Goal: Task Accomplishment & Management: Use online tool/utility

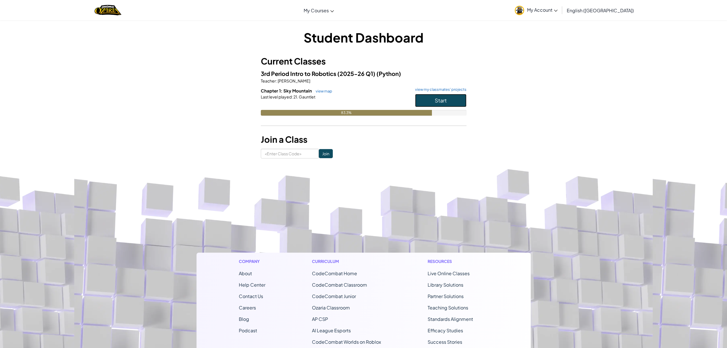
click at [433, 98] on button "Start" at bounding box center [440, 100] width 51 height 13
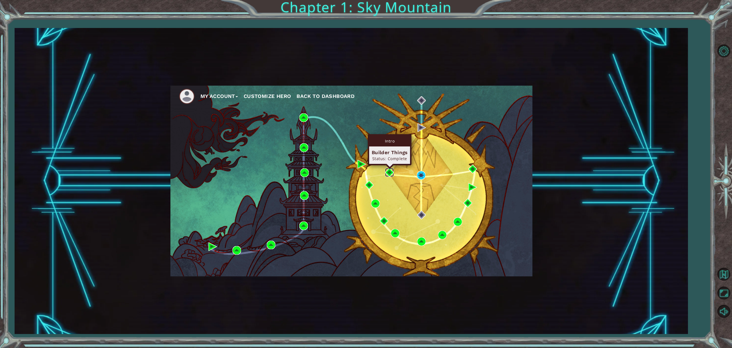
click at [389, 172] on img at bounding box center [389, 172] width 9 height 9
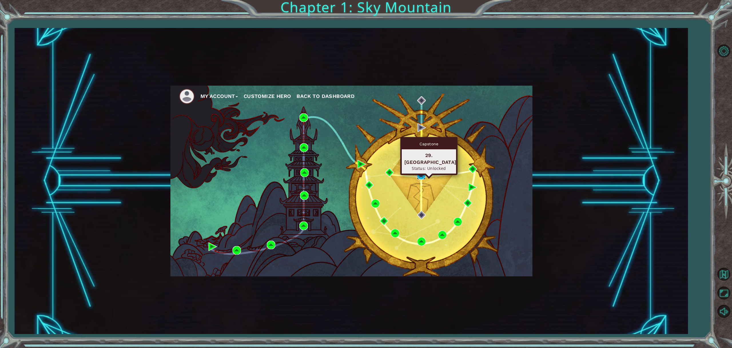
click at [420, 176] on img at bounding box center [421, 175] width 9 height 9
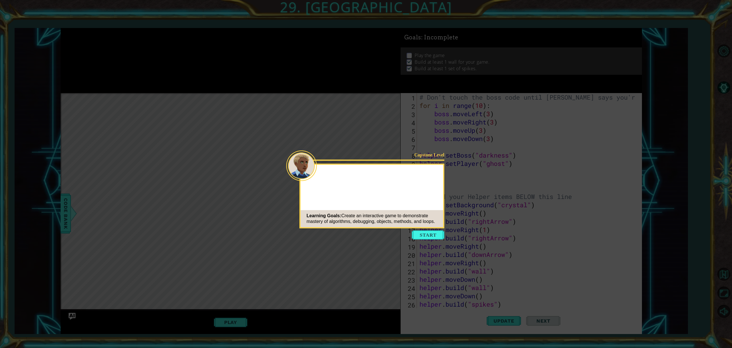
click at [430, 234] on button "Start" at bounding box center [428, 235] width 33 height 9
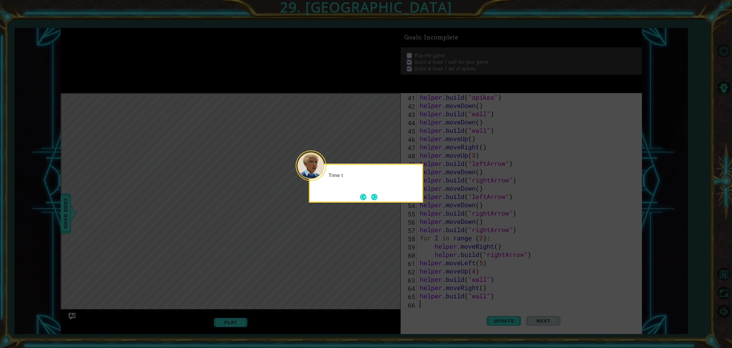
scroll to position [332, 0]
drag, startPoint x: 379, startPoint y: 195, endPoint x: 373, endPoint y: 195, distance: 5.7
click at [373, 195] on button "Next" at bounding box center [374, 197] width 6 height 6
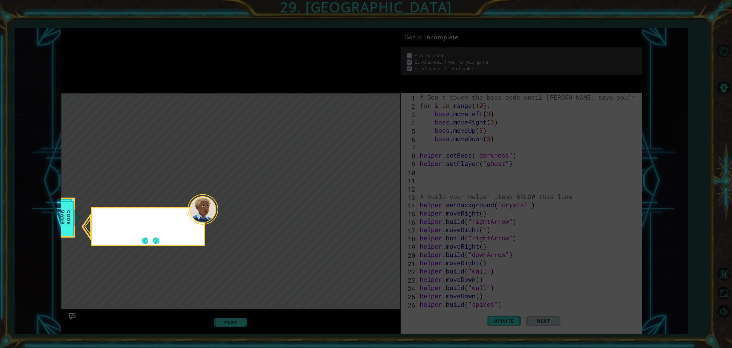
scroll to position [0, 0]
click at [373, 195] on icon at bounding box center [366, 174] width 732 height 348
drag, startPoint x: 151, startPoint y: 241, endPoint x: 159, endPoint y: 239, distance: 8.2
click at [153, 240] on button "Next" at bounding box center [156, 241] width 6 height 6
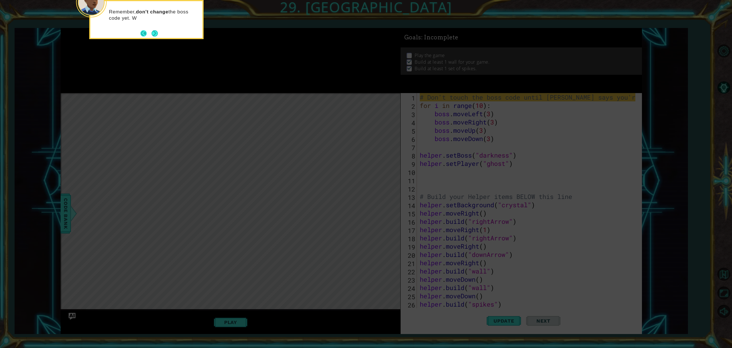
click at [149, 36] on button "Back" at bounding box center [145, 33] width 11 height 6
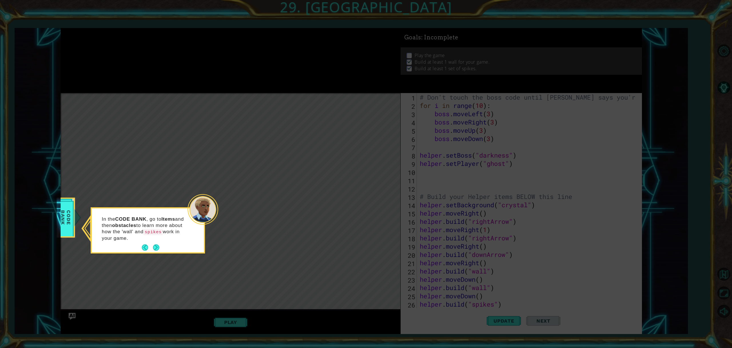
click at [159, 249] on button "Next" at bounding box center [156, 248] width 6 height 6
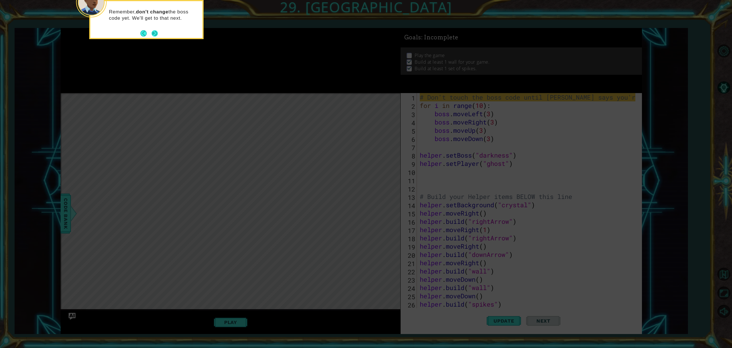
click at [151, 32] on button "Next" at bounding box center [154, 33] width 6 height 6
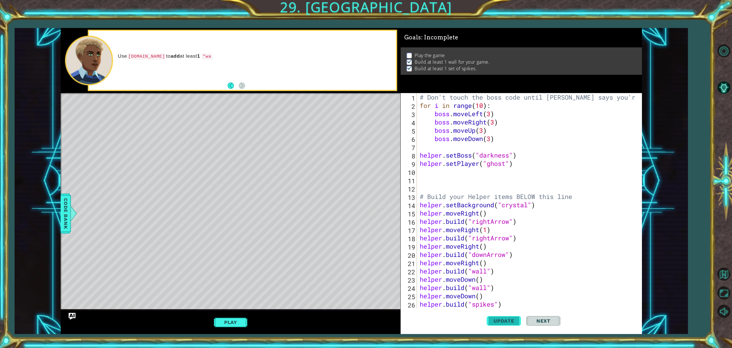
click at [497, 318] on span "Update" at bounding box center [504, 321] width 32 height 6
click at [227, 326] on button "Play" at bounding box center [230, 322] width 33 height 11
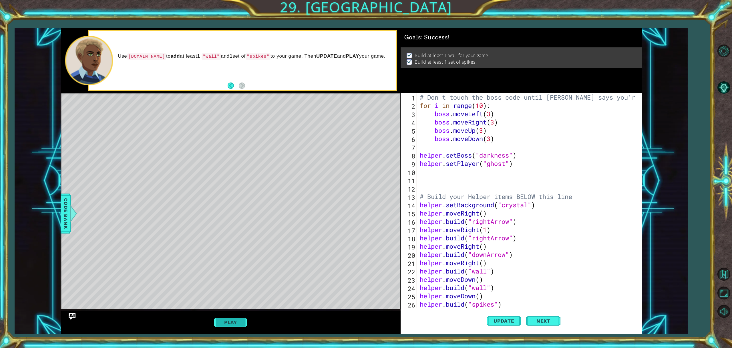
click at [232, 325] on button "Play" at bounding box center [230, 322] width 33 height 11
click at [171, 169] on div "Level Map" at bounding box center [193, 177] width 264 height 168
click at [197, 149] on div "Level Map" at bounding box center [193, 177] width 264 height 168
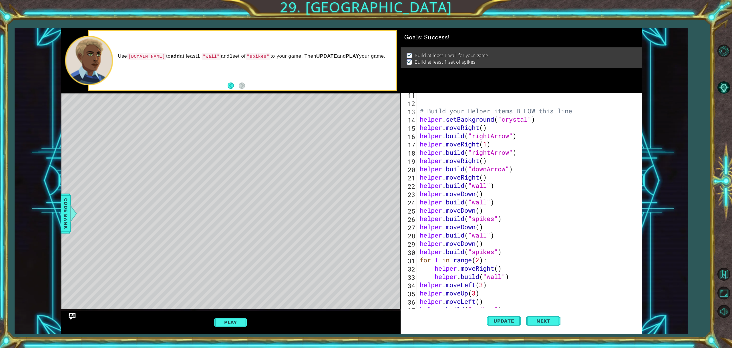
scroll to position [69, 0]
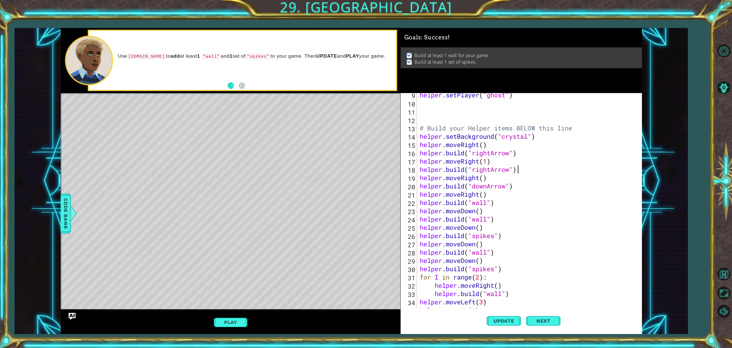
click at [525, 171] on div "helper . setPlayer ( "ghost" ) # Build your Helper items BELOW this line helper…" at bounding box center [528, 207] width 220 height 232
click at [453, 125] on div "helper . setPlayer ( "ghost" ) # Build your Helper items BELOW this line helper…" at bounding box center [528, 207] width 220 height 232
click at [490, 154] on div "helper . setPlayer ( "ghost" ) # Build your Helper items BELOW this line helper…" at bounding box center [528, 207] width 220 height 232
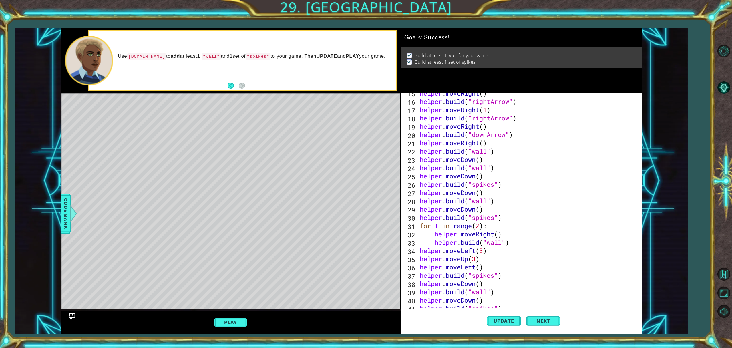
scroll to position [103, 0]
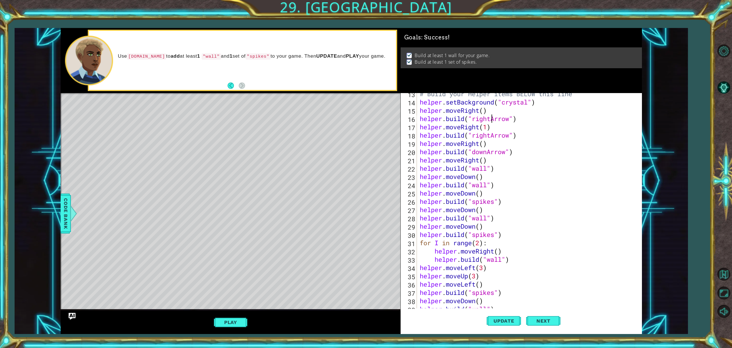
click at [465, 145] on div "# Build your Helper items BELOW this line helper . setBackground ( "crystal" ) …" at bounding box center [528, 206] width 220 height 232
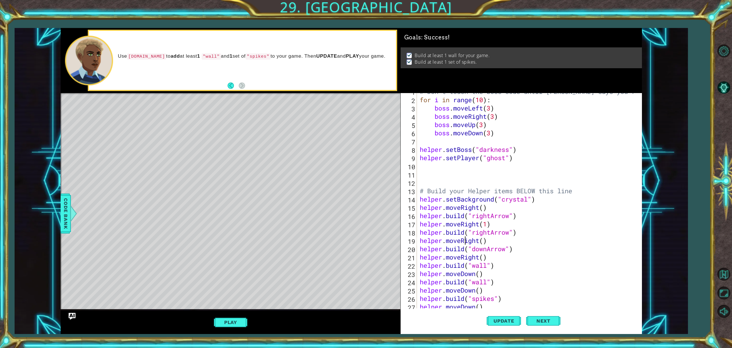
scroll to position [0, 0]
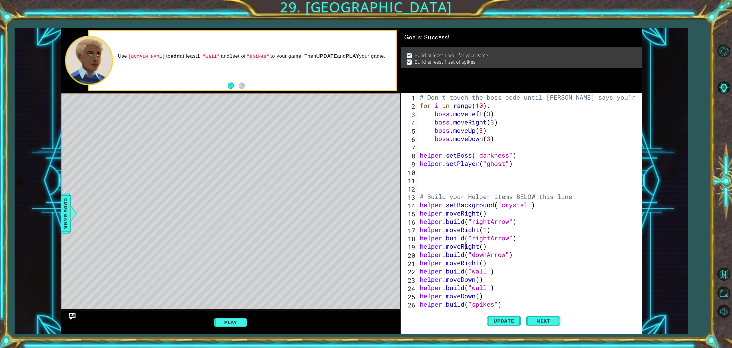
click at [516, 167] on div "# Don't touch the boss code until Vega says you're ready! for i in range ( 10 )…" at bounding box center [528, 209] width 220 height 232
type textarea "helper.setPlayer("ghost")"
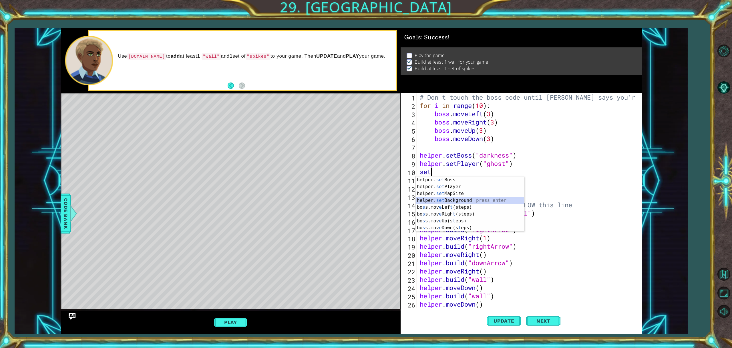
click at [499, 198] on div "helper. set Boss press enter helper. set Player press enter helper. set MapSize…" at bounding box center [470, 211] width 108 height 69
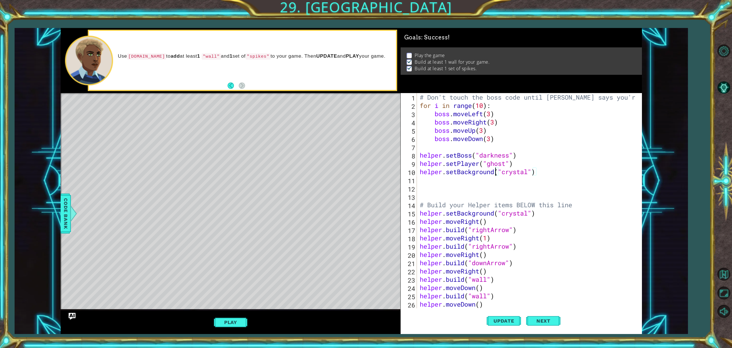
click at [496, 174] on div "# Don't touch the boss code until Vega says you're ready! for i in range ( 10 )…" at bounding box center [528, 209] width 220 height 232
type textarea "helper.setBackgroundsize("crystal")"
click at [491, 181] on div "# Don't touch the boss code until Vega says you're ready! for i in range ( 10 )…" at bounding box center [528, 209] width 220 height 232
click at [543, 174] on div "# Don't touch the boss code until Vega says you're ready! for i in range ( 10 )…" at bounding box center [528, 209] width 220 height 232
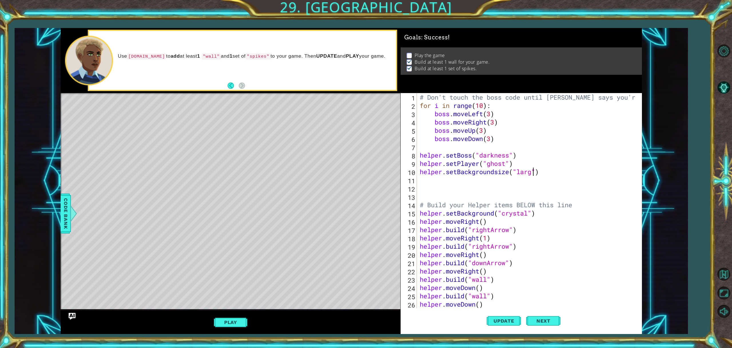
scroll to position [0, 5]
type textarea "helper.setBackgroundsize("large")"
click at [537, 320] on span "Next" at bounding box center [542, 321] width 25 height 6
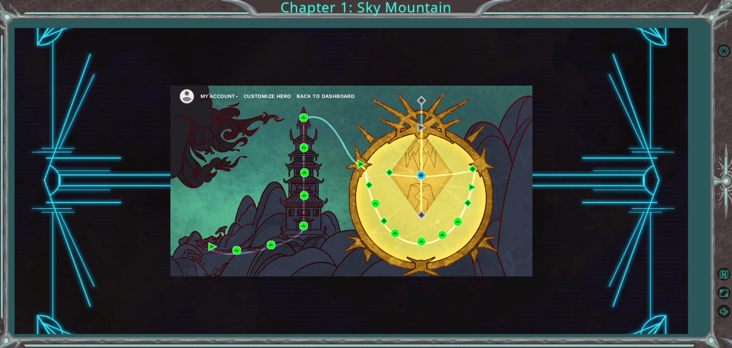
click at [426, 173] on div "My Account Customize Hero Back to Dashboard" at bounding box center [351, 181] width 362 height 191
click at [422, 174] on img at bounding box center [421, 175] width 9 height 9
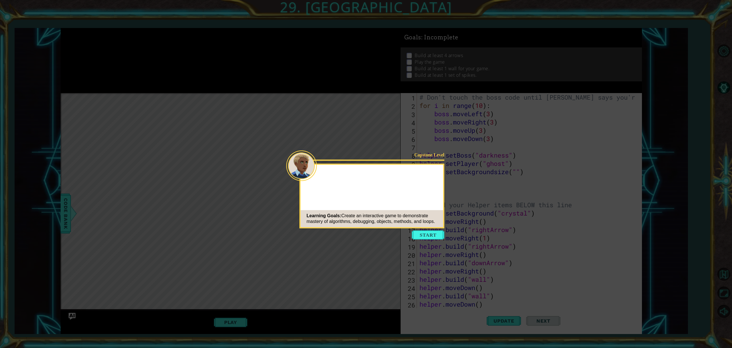
click at [432, 230] on icon at bounding box center [366, 174] width 732 height 348
click at [432, 233] on button "Start" at bounding box center [428, 235] width 33 height 9
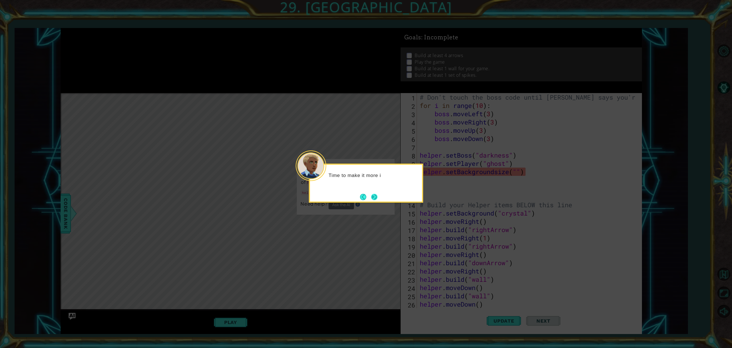
click at [375, 197] on button "Next" at bounding box center [374, 197] width 6 height 6
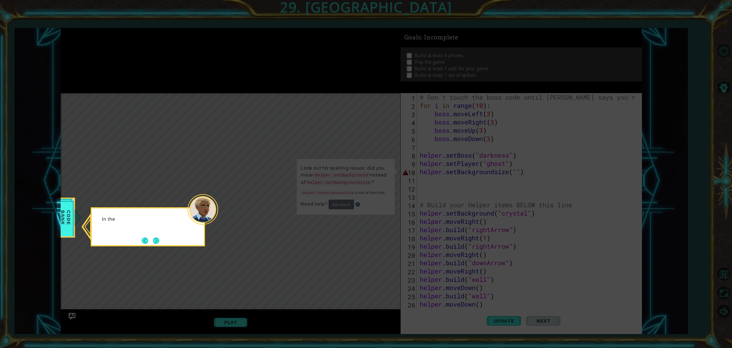
drag, startPoint x: 520, startPoint y: 183, endPoint x: 510, endPoint y: 179, distance: 10.1
click at [514, 182] on icon at bounding box center [366, 174] width 732 height 348
drag, startPoint x: 503, startPoint y: 175, endPoint x: 163, endPoint y: 215, distance: 343.1
click at [374, 185] on icon at bounding box center [366, 174] width 732 height 348
click at [155, 242] on button "Next" at bounding box center [156, 241] width 6 height 6
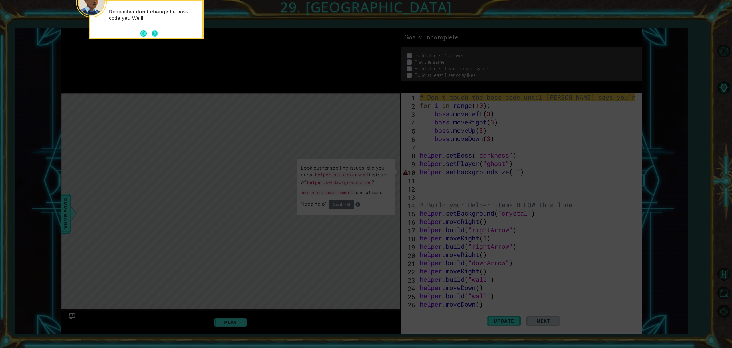
click at [158, 34] on button "Next" at bounding box center [154, 33] width 6 height 6
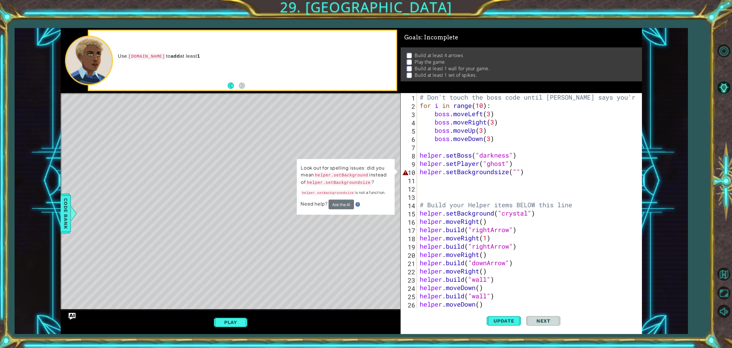
click at [494, 171] on div "# Don't touch the boss code until Vega says you're ready! for i in range ( 10 )…" at bounding box center [528, 209] width 220 height 232
click at [510, 174] on div "# Don't touch the boss code until Vega says you're ready! for i in range ( 10 )…" at bounding box center [528, 209] width 220 height 232
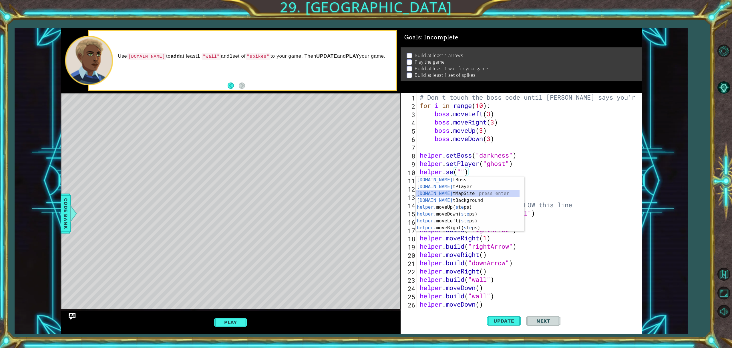
click at [468, 192] on div "helper.se tBoss press enter helper.se tPlayer press enter helper.se tMapSize pr…" at bounding box center [468, 211] width 104 height 69
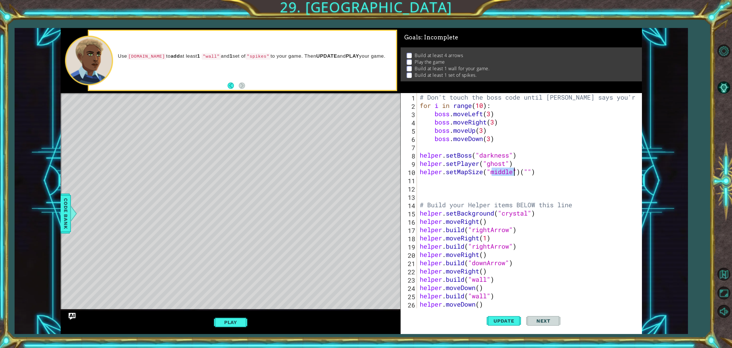
click at [543, 172] on div "# Don't touch the boss code until Vega says you're ready! for i in range ( 10 )…" at bounding box center [528, 209] width 220 height 232
click at [514, 172] on div "# Don't touch the boss code until Vega says you're ready! for i in range ( 10 )…" at bounding box center [528, 209] width 220 height 232
type textarea "helper.setMapSize("large")"
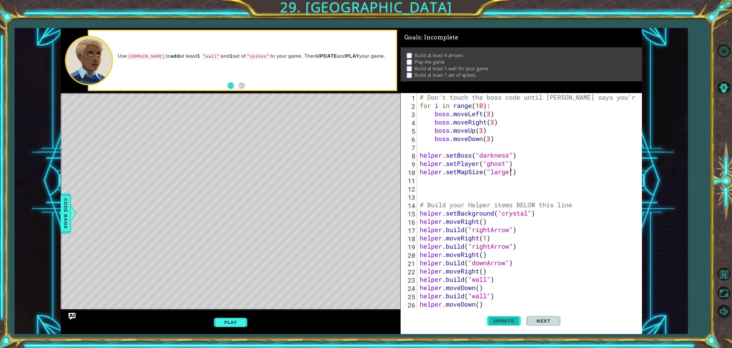
click at [501, 315] on button "Update" at bounding box center [503, 321] width 34 height 24
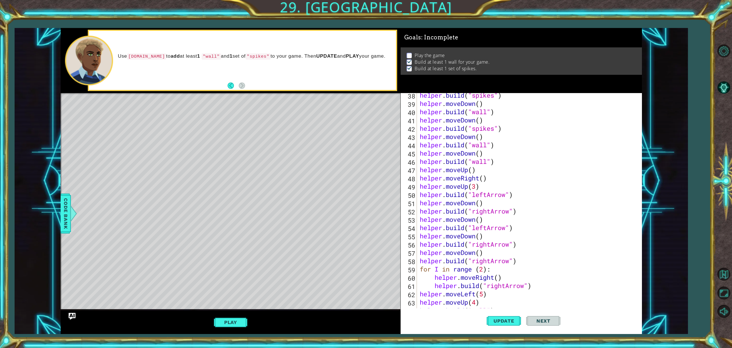
scroll to position [340, 0]
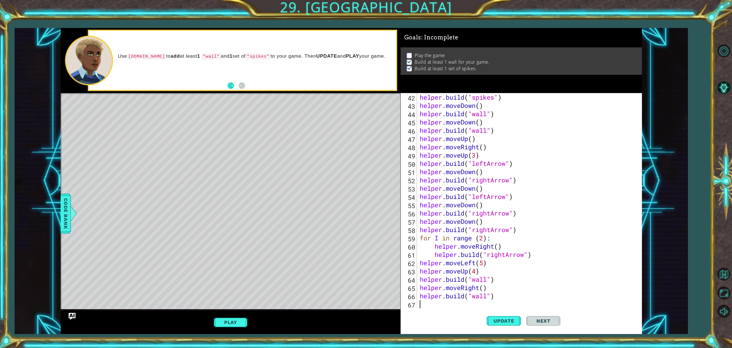
click at [440, 302] on div "helper . build ( "spikes" ) helper . moveDown ( ) helper . build ( "wall" ) hel…" at bounding box center [528, 209] width 220 height 232
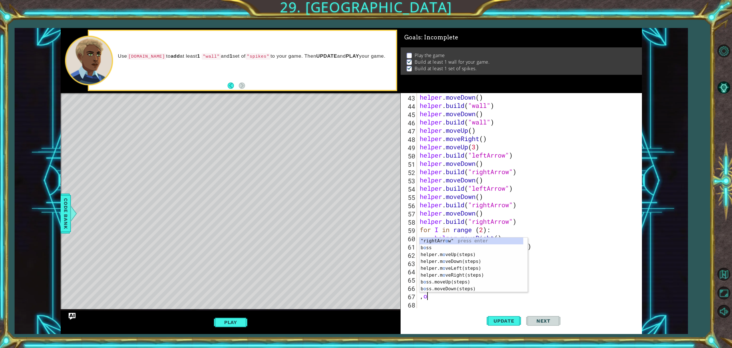
type textarea ","
type textarea "hel"
click at [448, 256] on div "hel per press enter hel per.moveUp(steps) press enter hel per.moveDown(steps) p…" at bounding box center [468, 272] width 104 height 69
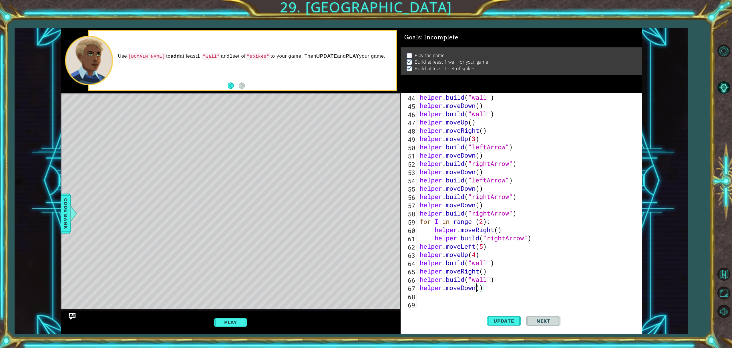
click at [478, 288] on div "helper . build ( "wall" ) helper . moveDown ( ) helper . build ( "wall" ) helpe…" at bounding box center [528, 209] width 220 height 232
type textarea "helper.moveDown4()"
click at [447, 298] on div "helper . build ( "wall" ) helper . moveDown ( ) helper . build ( "wall" ) helpe…" at bounding box center [528, 209] width 220 height 232
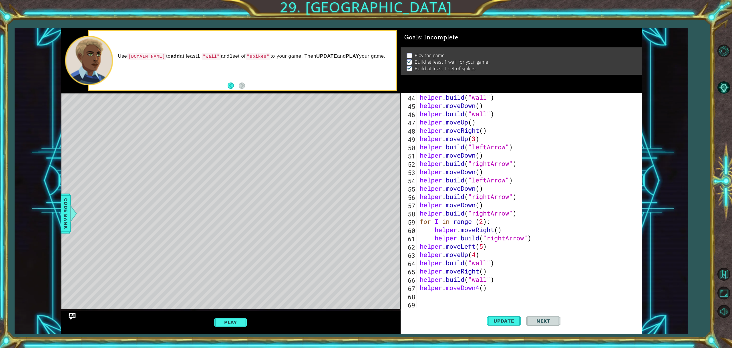
type textarea "m"
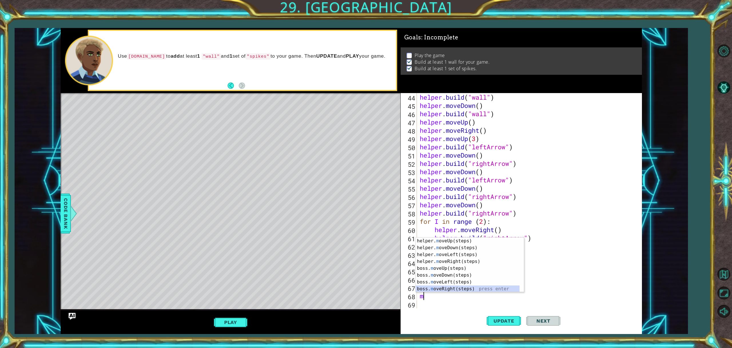
click at [452, 290] on div "helper. m oveUp(steps) press enter helper. m oveDown(steps) press enter helper.…" at bounding box center [468, 272] width 104 height 69
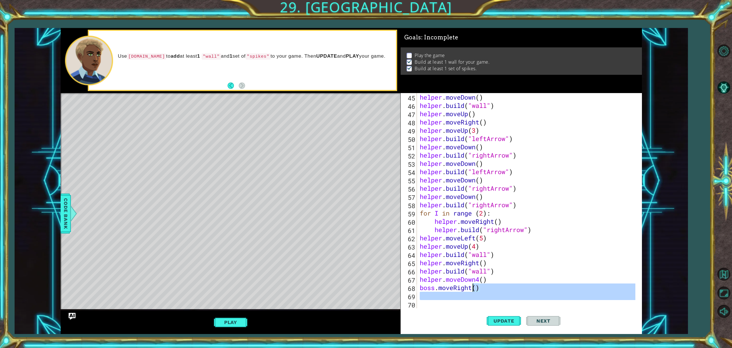
click at [474, 289] on div "helper . moveDown ( ) helper . build ( "wall" ) helper . moveUp ( ) helper . mo…" at bounding box center [528, 209] width 220 height 232
click at [476, 289] on div "helper . moveDown ( ) helper . build ( "wall" ) helper . moveUp ( ) helper . mo…" at bounding box center [526, 201] width 217 height 216
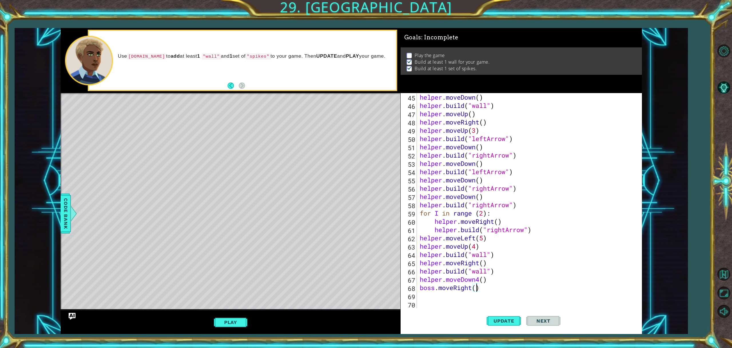
scroll to position [0, 3]
click at [507, 326] on button "Update" at bounding box center [503, 321] width 34 height 24
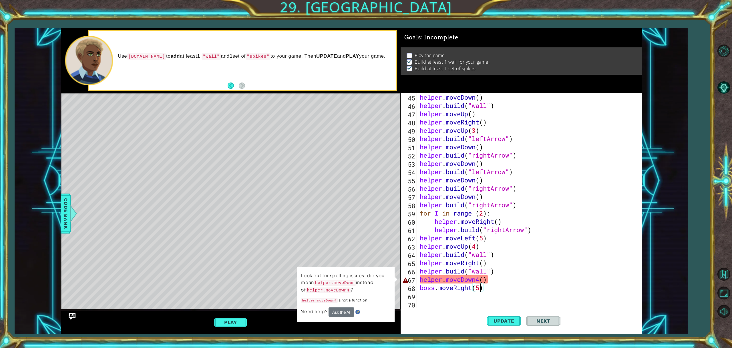
click at [479, 278] on div "helper . moveDown ( ) helper . build ( "wall" ) helper . moveUp ( ) helper . mo…" at bounding box center [528, 209] width 220 height 232
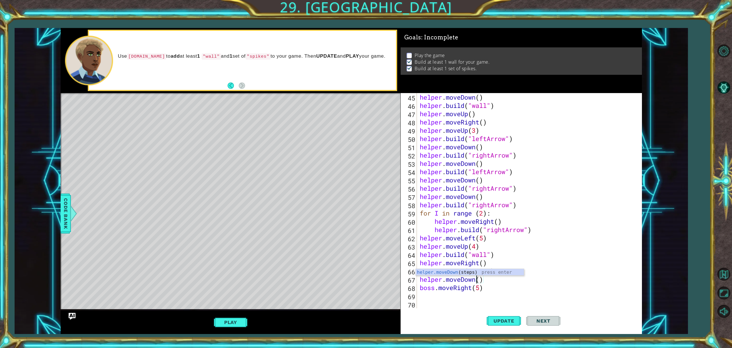
click at [479, 282] on div "helper . moveDown ( ) helper . build ( "wall" ) helper . moveUp ( ) helper . mo…" at bounding box center [528, 209] width 220 height 232
click at [493, 330] on button "Update" at bounding box center [503, 321] width 34 height 24
click at [492, 328] on button "Update" at bounding box center [503, 321] width 34 height 24
click at [492, 327] on button "Update" at bounding box center [503, 321] width 34 height 24
click at [478, 285] on div "helper . moveDown ( ) helper . build ( "wall" ) helper . moveUp ( ) helper . mo…" at bounding box center [528, 209] width 220 height 232
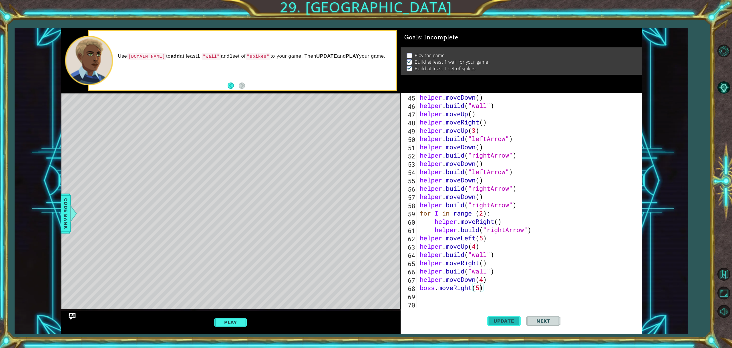
click at [500, 315] on button "Update" at bounding box center [503, 321] width 34 height 24
type textarea "boss.moveRight(5)"
click at [499, 321] on span "Update" at bounding box center [504, 321] width 32 height 6
click at [448, 302] on div "helper . moveDown ( ) helper . build ( "wall" ) helper . moveUp ( ) helper . mo…" at bounding box center [528, 209] width 220 height 232
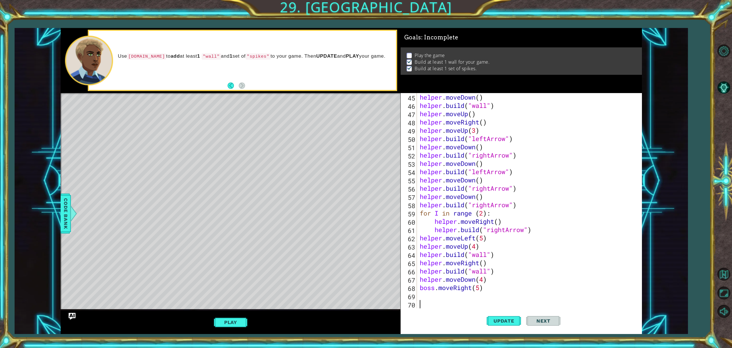
click at [436, 299] on div "helper . moveDown ( ) helper . build ( "wall" ) helper . moveUp ( ) helper . mo…" at bounding box center [528, 209] width 220 height 232
click at [435, 288] on div "helper . moveDown ( ) helper . build ( "wall" ) helper . moveUp ( ) helper . mo…" at bounding box center [528, 209] width 220 height 232
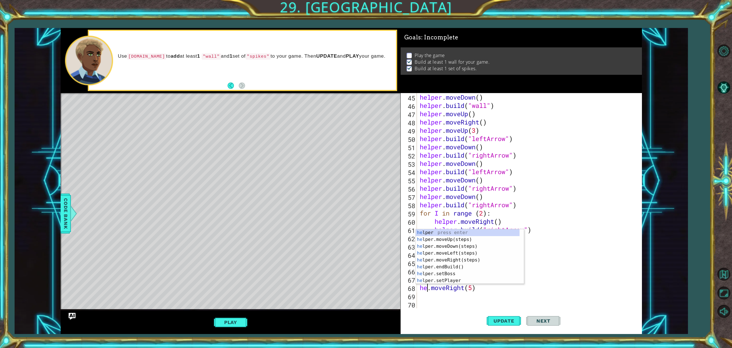
scroll to position [0, 0]
click at [440, 260] on div "hel per press enter hel per.moveUp(steps) press enter hel per.moveDown(steps) p…" at bounding box center [468, 264] width 104 height 69
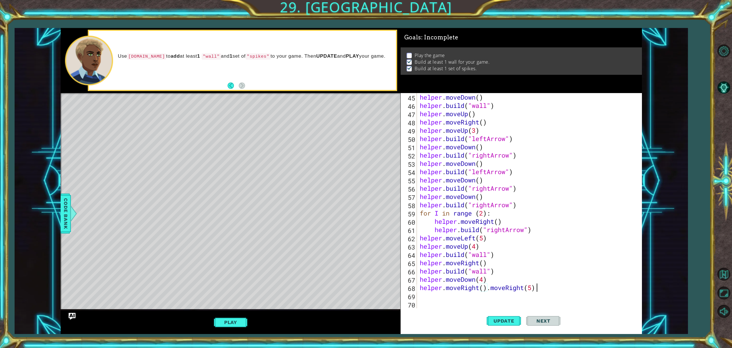
click at [542, 289] on div "helper . moveDown ( ) helper . build ( "wall" ) helper . moveUp ( ) helper . mo…" at bounding box center [528, 209] width 220 height 232
type textarea "helper.moveRight(5)"
click at [507, 314] on button "Update" at bounding box center [503, 321] width 34 height 24
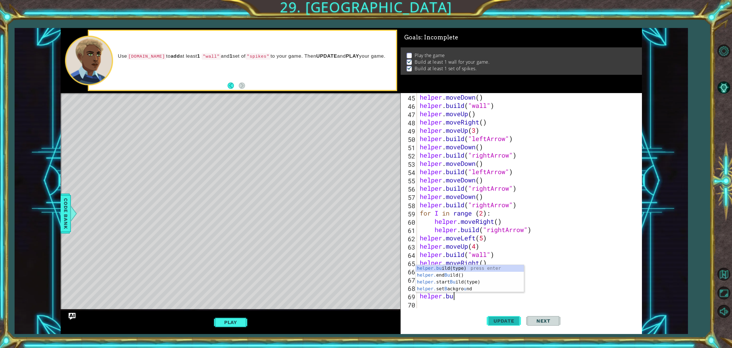
scroll to position [0, 1]
click at [471, 262] on div "helper.b uild(type) press enter helper. end B uild() press enter helper. set B …" at bounding box center [470, 282] width 108 height 48
type textarea "helper.build("pushable")"
click at [513, 324] on span "Update" at bounding box center [504, 321] width 32 height 6
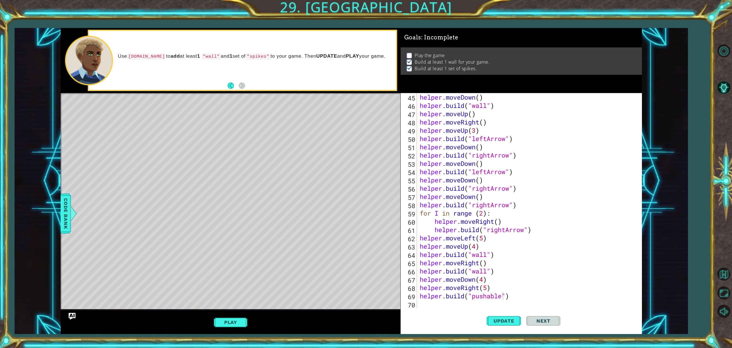
click at [452, 309] on div "helper.build("pushable") 45 46 47 48 49 50 51 52 53 54 55 56 57 58 59 60 61 62 …" at bounding box center [521, 213] width 242 height 241
click at [450, 304] on div "helper . moveDown ( ) helper . build ( "wall" ) helper . moveUp ( ) helper . mo…" at bounding box center [528, 209] width 220 height 232
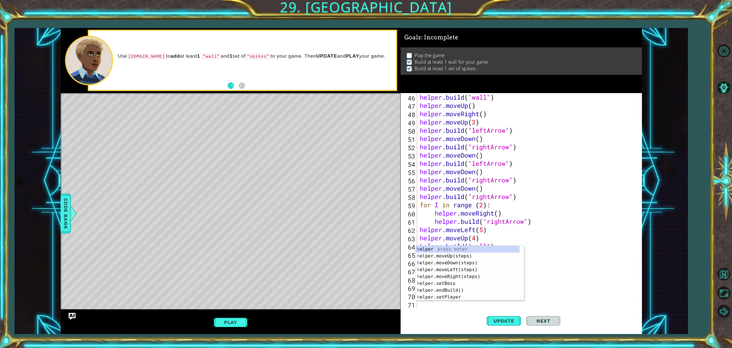
type textarea "he"
click at [445, 266] on div "he lper press enter he lper.moveUp(steps) press enter he lper.moveDown(steps) p…" at bounding box center [468, 272] width 104 height 69
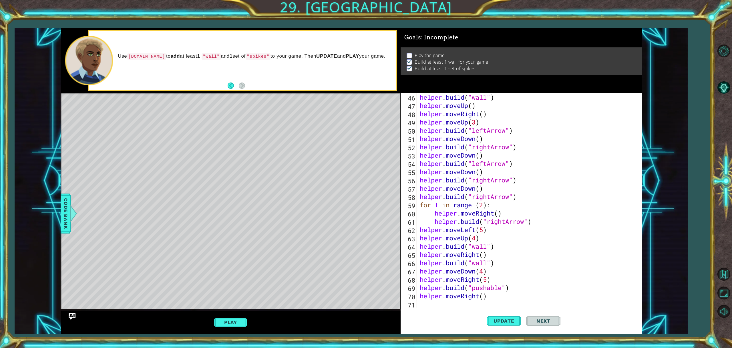
scroll to position [381, 0]
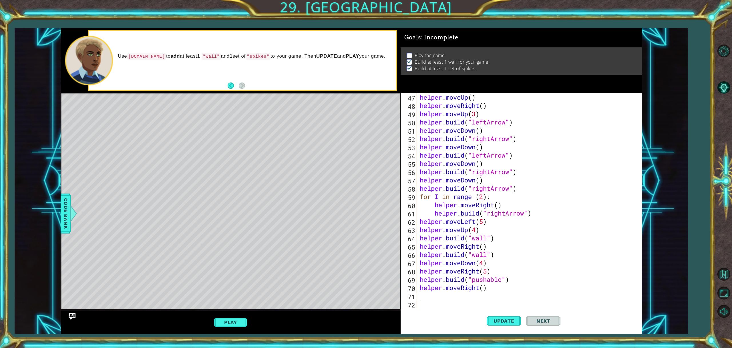
type textarea "he"
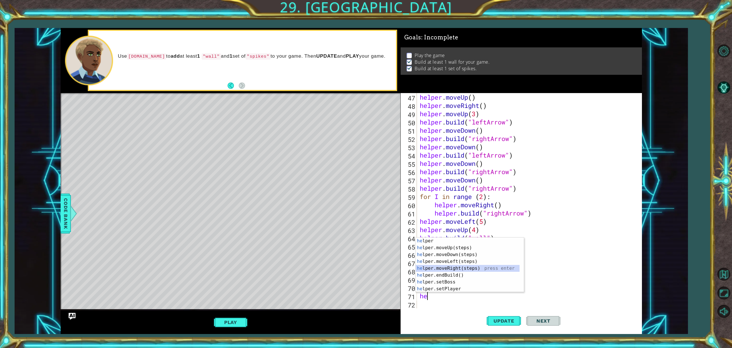
click at [466, 272] on div "he lper press enter he lper.moveUp(steps) press enter he lper.moveDown(steps) p…" at bounding box center [468, 272] width 104 height 69
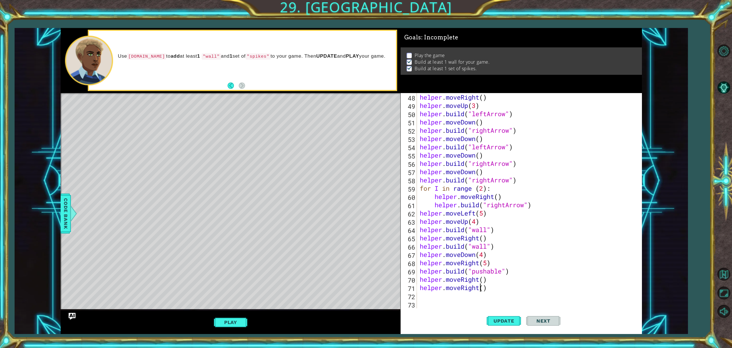
click at [481, 290] on div "helper . moveRight ( ) helper . moveUp ( 3 ) helper . build ( "leftArrow" ) hel…" at bounding box center [528, 209] width 220 height 232
click at [480, 290] on div "helper . moveRight ( ) helper . moveUp ( 3 ) helper . build ( "leftArrow" ) hel…" at bounding box center [528, 209] width 220 height 232
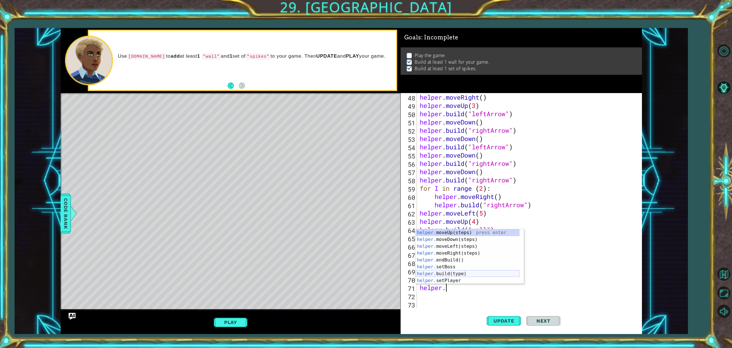
click at [461, 273] on div "helper. moveUp(steps) press enter helper. moveDown(steps) press enter helper. m…" at bounding box center [468, 264] width 104 height 69
type textarea "helper.build("wall")"
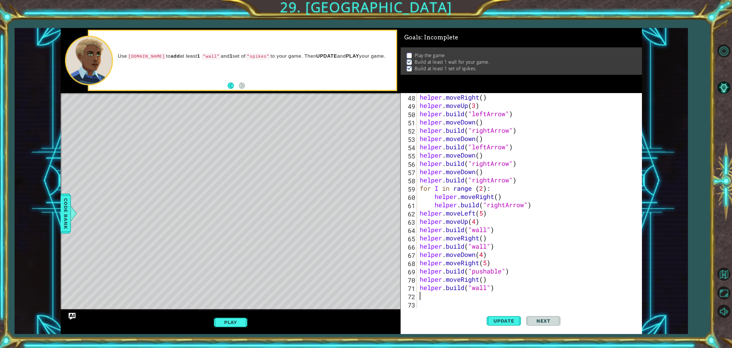
click at [462, 298] on div "helper . moveRight ( ) helper . moveUp ( 3 ) helper . build ( "leftArrow" ) hel…" at bounding box center [528, 209] width 220 height 232
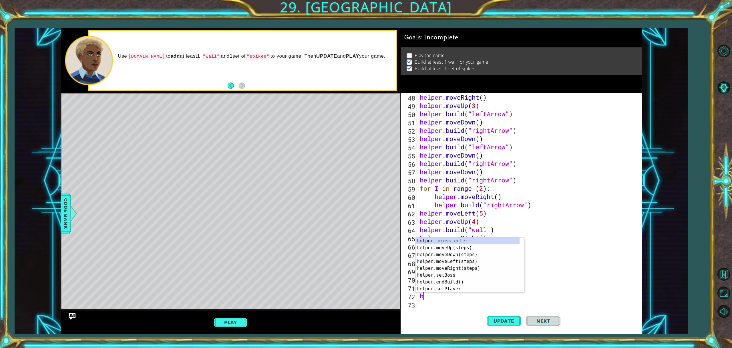
type textarea "he"
click at [459, 250] on div "he lper press enter he lper.moveUp(steps) press enter he lper.moveDown(steps) p…" at bounding box center [468, 272] width 104 height 69
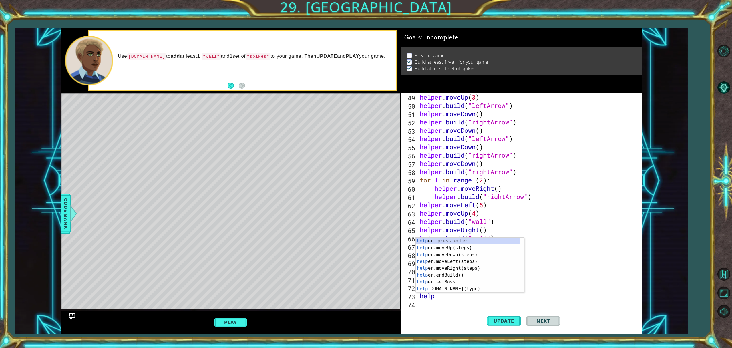
scroll to position [0, 1]
click at [484, 287] on div "helper press enter helper .moveUp(steps) press enter helper .moveDown(steps) pr…" at bounding box center [468, 272] width 104 height 69
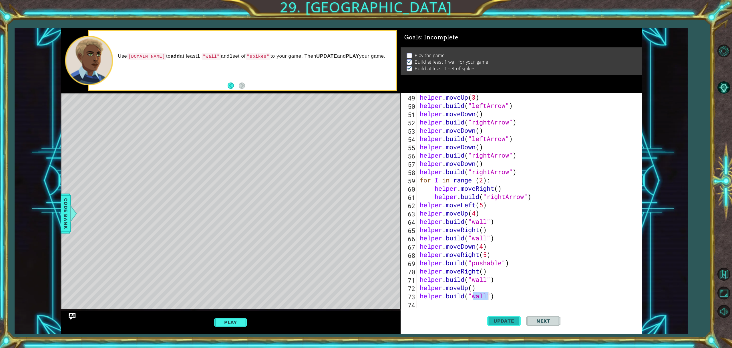
click at [497, 326] on button "Update" at bounding box center [503, 321] width 34 height 24
click at [498, 281] on div "helper . moveUp ( 3 ) helper . build ( "leftArrow" ) helper . moveDown ( ) help…" at bounding box center [528, 209] width 220 height 232
click at [483, 271] on div "helper . moveUp ( 3 ) helper . build ( "leftArrow" ) helper . moveDown ( ) help…" at bounding box center [528, 209] width 220 height 232
type textarea "helper.moveRight(2)"
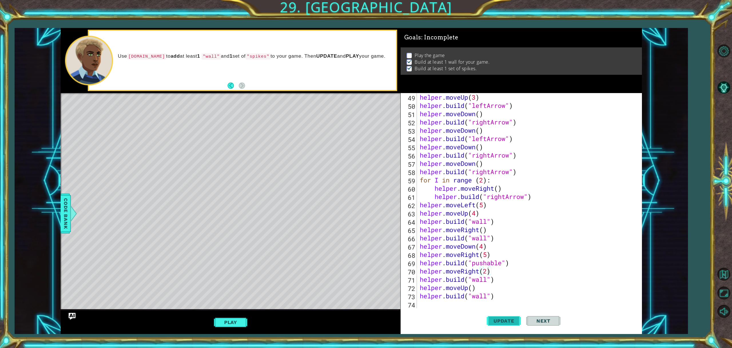
click at [496, 326] on button "Update" at bounding box center [503, 321] width 34 height 24
click at [454, 309] on div "Update Next" at bounding box center [524, 321] width 242 height 24
click at [432, 301] on div "helper . moveUp ( 3 ) helper . build ( "leftArrow" ) helper . moveDown ( ) help…" at bounding box center [528, 209] width 220 height 232
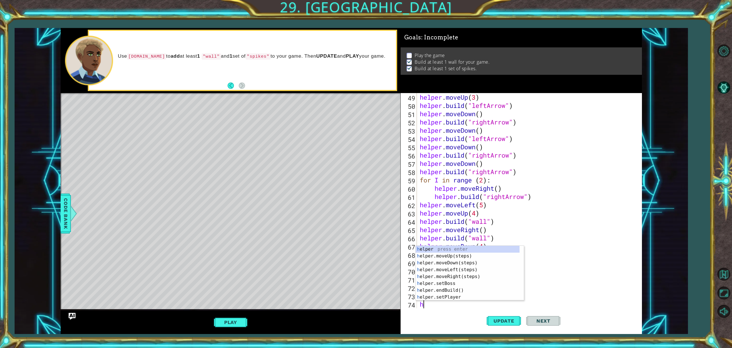
scroll to position [406, 0]
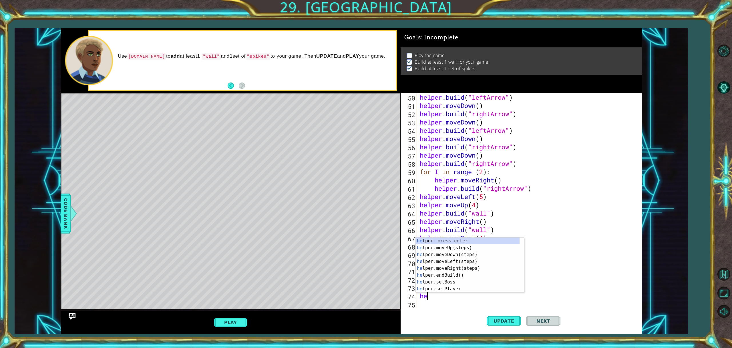
type textarea "he"
click at [446, 261] on div "he lper press enter he lper.moveUp(steps) press enter he lper.moveDown(steps) p…" at bounding box center [468, 272] width 104 height 69
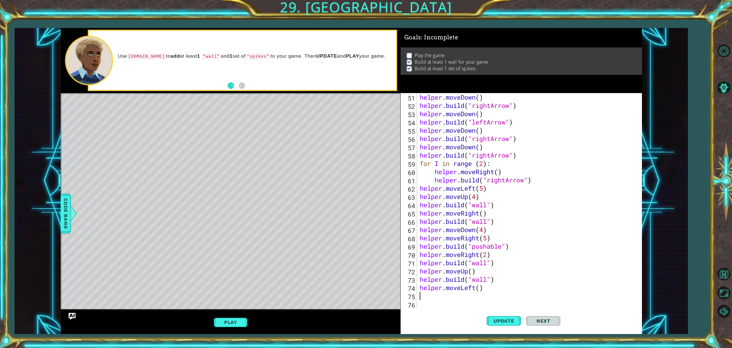
scroll to position [414, 0]
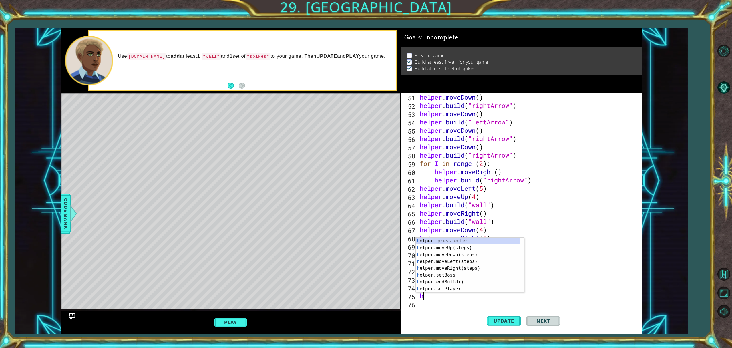
type textarea "he"
click at [454, 260] on div "he lper press enter he lper.moveUp(steps) press enter he lper.moveDown(steps) p…" at bounding box center [468, 272] width 104 height 69
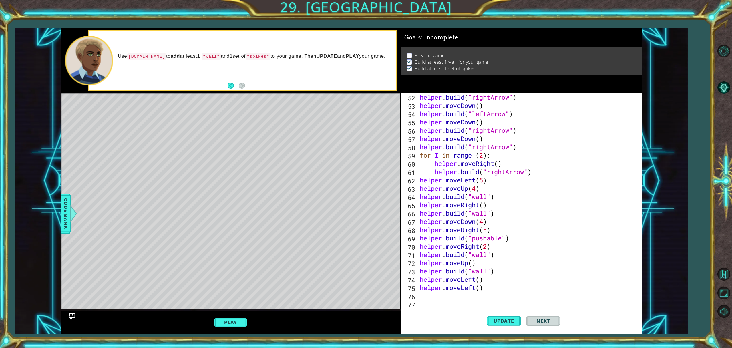
scroll to position [423, 0]
click at [474, 290] on div "helper . build ( "rightArrow" ) helper . moveDown ( ) helper . build ( "leftArr…" at bounding box center [528, 209] width 220 height 232
click at [475, 288] on div "helper . build ( "rightArrow" ) helper . moveDown ( ) helper . build ( "leftArr…" at bounding box center [528, 209] width 220 height 232
click at [470, 289] on div "helper . build ( "rightArrow" ) helper . moveDown ( ) helper . build ( "leftArr…" at bounding box center [528, 209] width 220 height 232
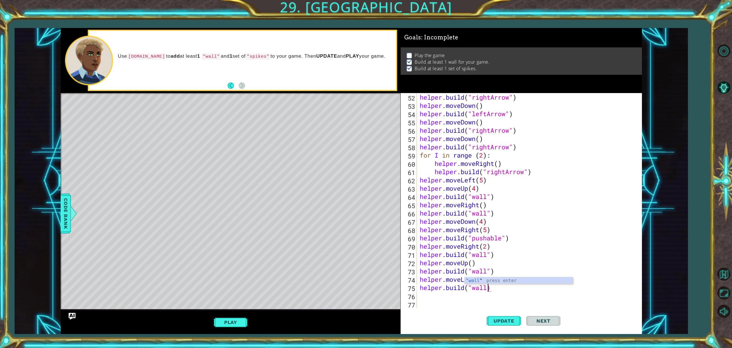
scroll to position [0, 3]
type textarea "helper.build("wall")"
click at [493, 319] on span "Update" at bounding box center [504, 321] width 32 height 6
click at [456, 299] on div "helper . build ( "rightArrow" ) helper . moveDown ( ) helper . build ( "leftArr…" at bounding box center [528, 209] width 220 height 232
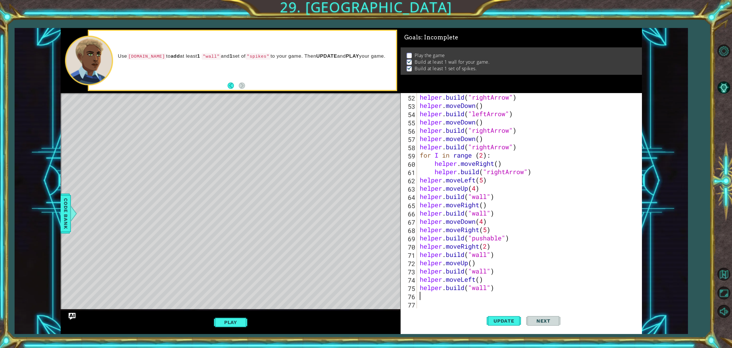
type textarea "he"
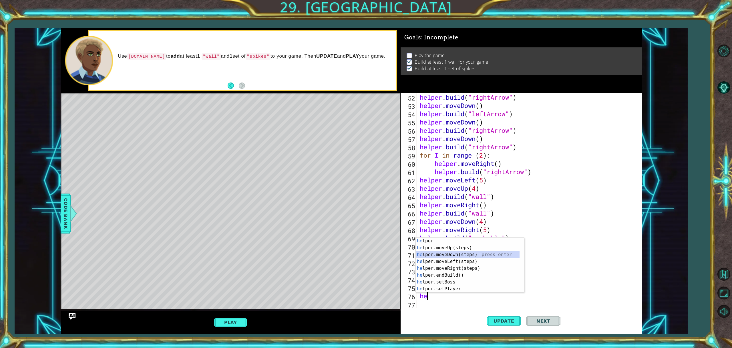
click at [452, 256] on div "he lper press enter he lper.moveUp(steps) press enter he lper.moveDown(steps) p…" at bounding box center [468, 272] width 104 height 69
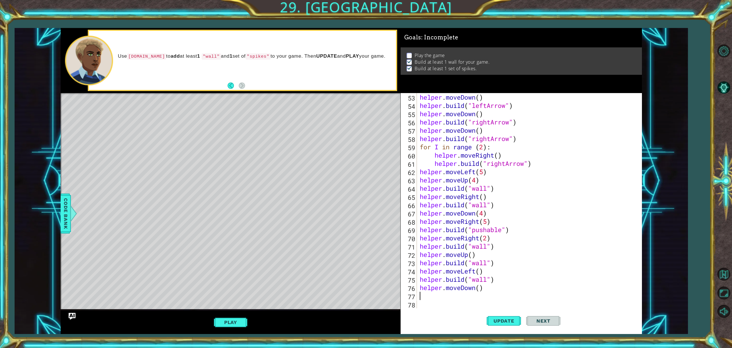
scroll to position [431, 0]
click at [479, 286] on div "helper . moveDown ( ) helper . build ( "leftArrow" ) helper . moveDown ( ) help…" at bounding box center [528, 209] width 220 height 232
type textarea "helper.moveDown(2)"
click at [463, 301] on div "helper . moveDown ( ) helper . build ( "leftArrow" ) helper . moveDown ( ) help…" at bounding box center [528, 209] width 220 height 232
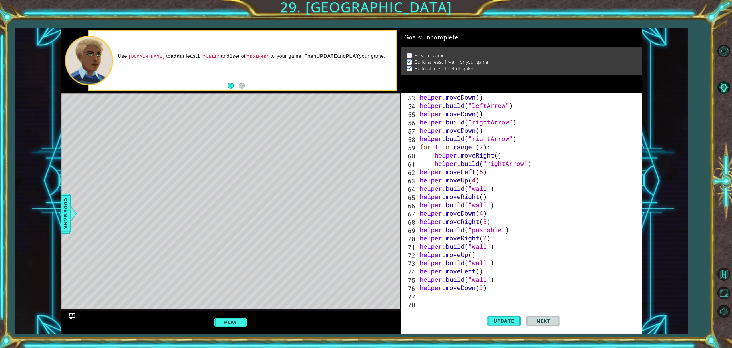
scroll to position [0, 0]
click at [452, 294] on div "helper . moveDown ( ) helper . build ( "leftArrow" ) helper . moveDown ( ) help…" at bounding box center [528, 209] width 220 height 232
click at [457, 294] on div "helper . moveDown ( ) helper . build ( "leftArrow" ) helper . moveDown ( ) help…" at bounding box center [528, 209] width 220 height 232
click at [459, 275] on div "helper.build (type) press enter helper. end Build () press enter helper. start …" at bounding box center [470, 289] width 108 height 34
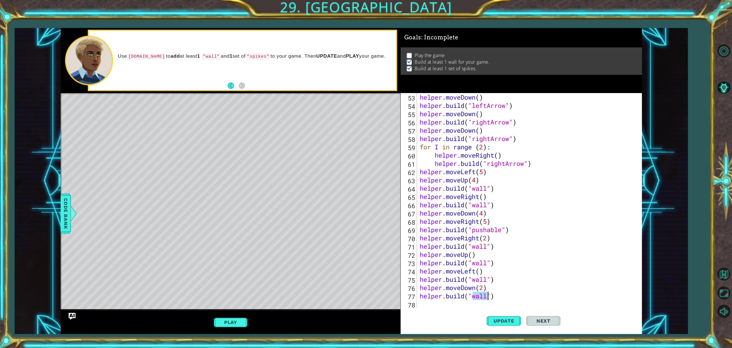
click at [490, 263] on div "helper . moveDown ( ) helper . build ( "leftArrow" ) helper . moveDown ( ) help…" at bounding box center [528, 209] width 220 height 232
click at [489, 263] on div "helper . moveDown ( ) helper . build ( "leftArrow" ) helper . moveDown ( ) help…" at bounding box center [528, 209] width 220 height 232
click at [488, 280] on div "helper . moveDown ( ) helper . build ( "leftArrow" ) helper . moveDown ( ) help…" at bounding box center [528, 209] width 220 height 232
click at [493, 322] on span "Update" at bounding box center [504, 321] width 32 height 6
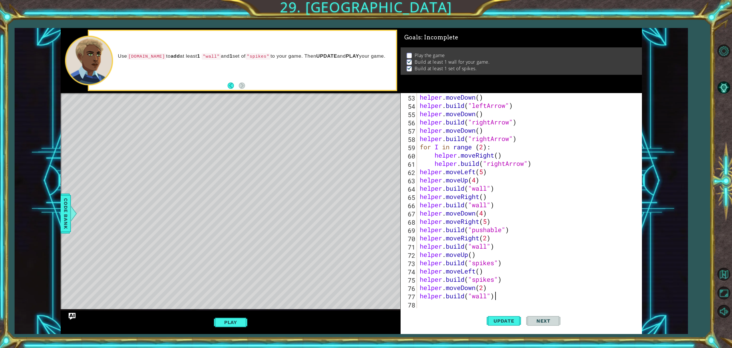
click at [496, 298] on div "helper . moveDown ( ) helper . build ( "leftArrow" ) helper . moveDown ( ) help…" at bounding box center [528, 209] width 220 height 232
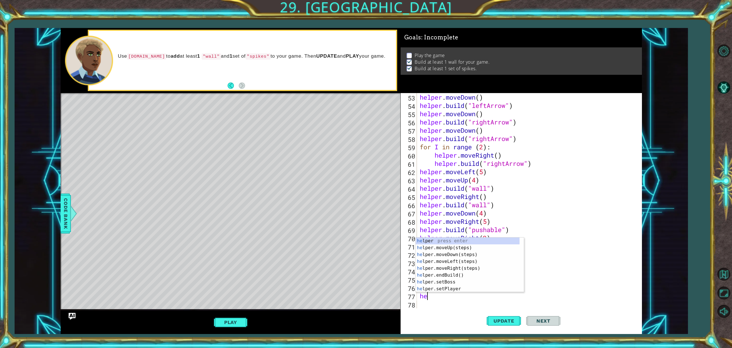
scroll to position [0, 0]
type textarea "h"
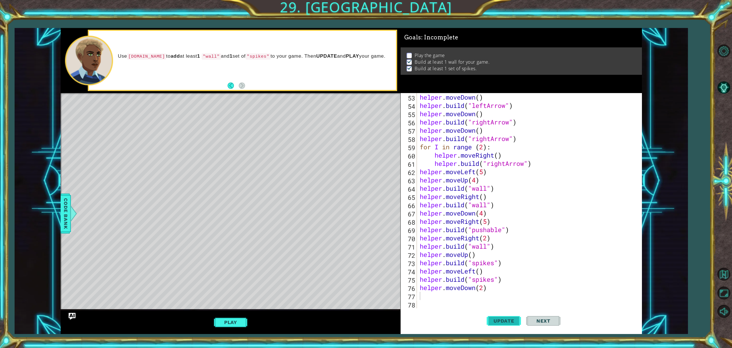
click at [495, 328] on button "Update" at bounding box center [503, 321] width 34 height 24
click at [490, 248] on div "helper . moveDown ( ) helper . build ( "leftArrow" ) helper . moveDown ( ) help…" at bounding box center [528, 209] width 220 height 232
click at [487, 246] on div "helper . moveDown ( ) helper . build ( "leftArrow" ) helper . moveDown ( ) help…" at bounding box center [528, 209] width 220 height 232
click at [489, 321] on span "Update" at bounding box center [504, 321] width 32 height 6
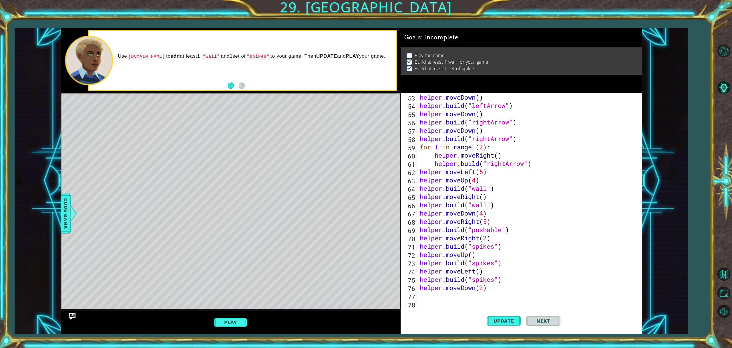
click at [489, 272] on div "helper . moveDown ( ) helper . build ( "leftArrow" ) helper . moveDown ( ) help…" at bounding box center [528, 209] width 220 height 232
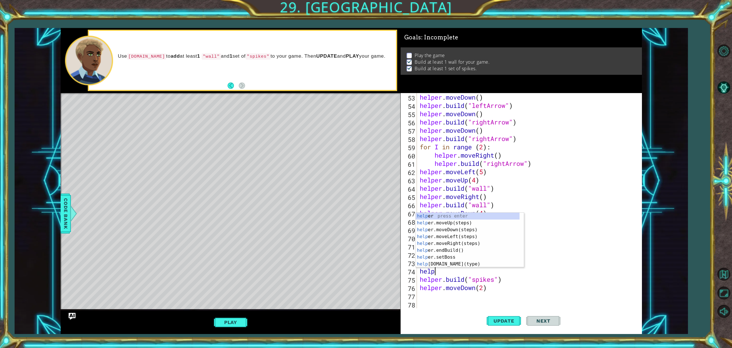
scroll to position [0, 0]
type textarea "h"
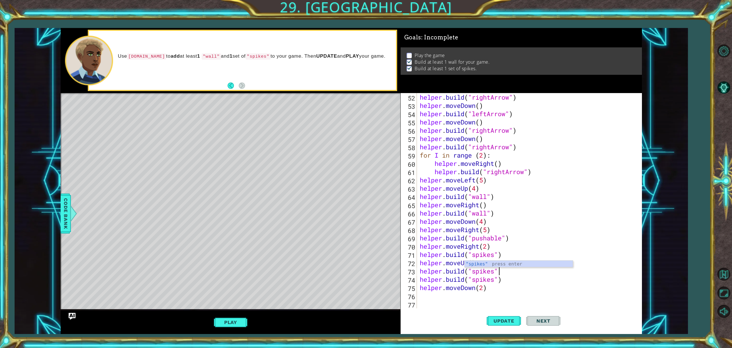
scroll to position [423, 0]
click at [492, 319] on span "Update" at bounding box center [504, 321] width 32 height 6
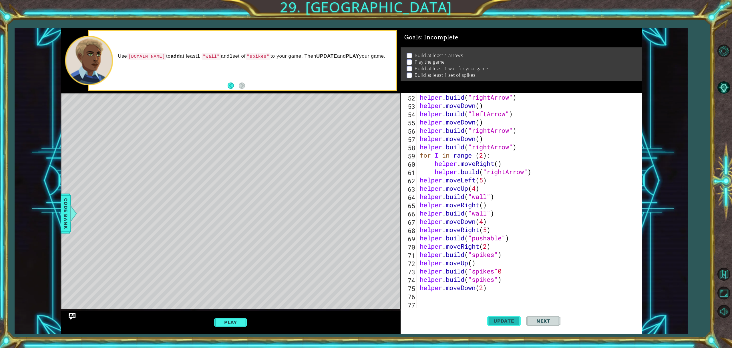
scroll to position [0, 3]
type textarea "helper.build("spikes")"
click at [493, 320] on span "Update" at bounding box center [504, 321] width 32 height 6
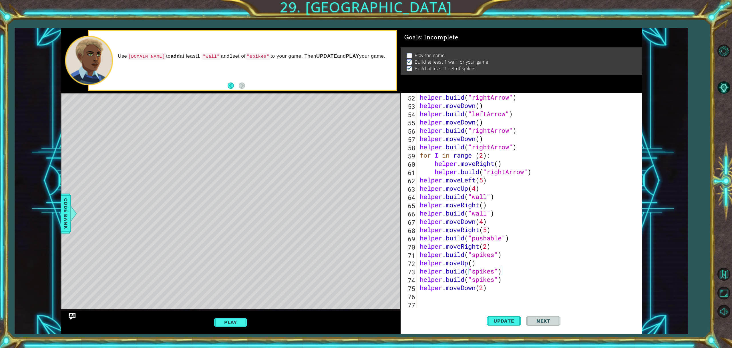
click at [492, 293] on div "helper . build ( "rightArrow" ) helper . moveDown ( ) helper . build ( "leftArr…" at bounding box center [528, 209] width 220 height 232
drag, startPoint x: 492, startPoint y: 286, endPoint x: 495, endPoint y: 286, distance: 3.1
click at [495, 286] on div "helper . build ( "rightArrow" ) helper . moveDown ( ) helper . build ( "leftArr…" at bounding box center [528, 209] width 220 height 232
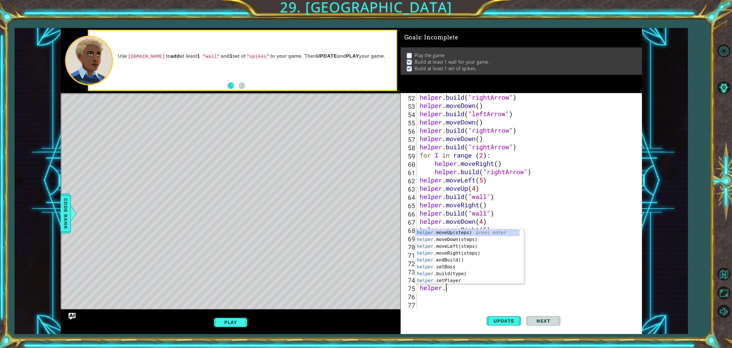
type textarea "h"
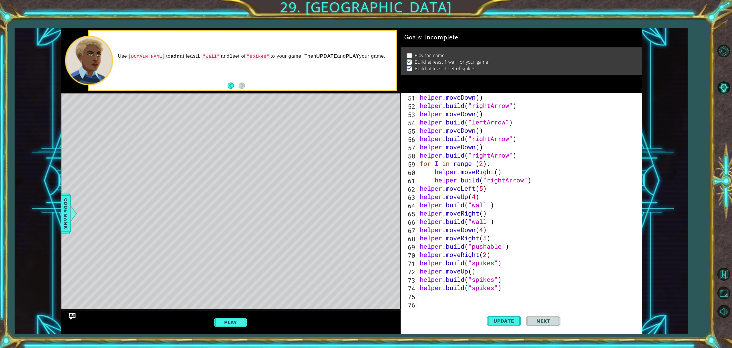
scroll to position [414, 0]
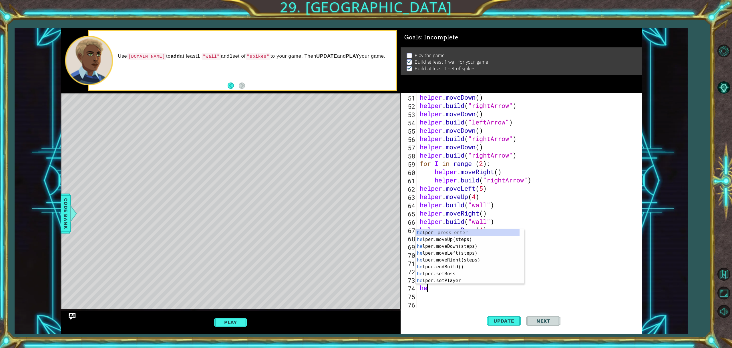
type textarea "h"
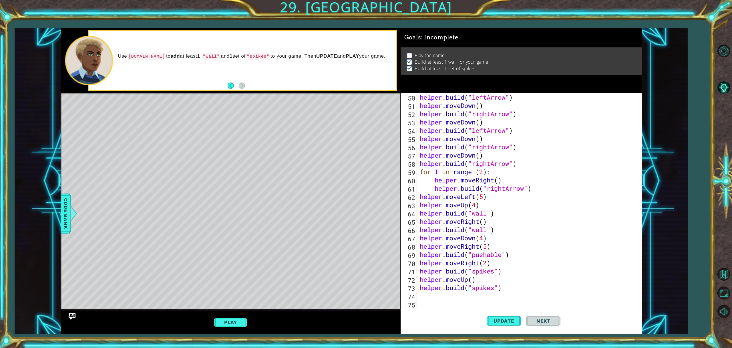
scroll to position [406, 0]
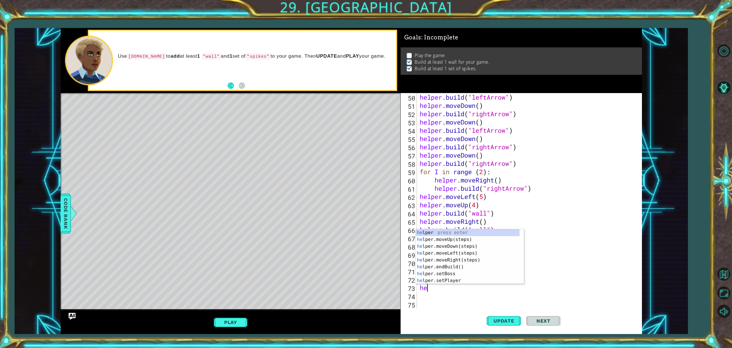
type textarea "h"
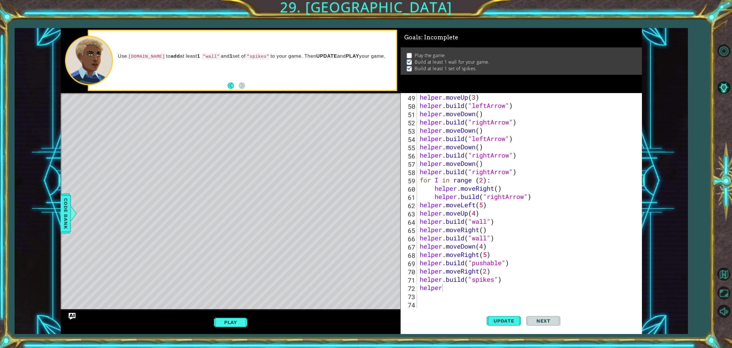
click at [467, 314] on div "Update Next" at bounding box center [524, 321] width 242 height 24
click at [456, 290] on div "helper . moveUp ( 3 ) helper . build ( "leftArrow" ) helper . moveDown ( ) help…" at bounding box center [528, 209] width 220 height 232
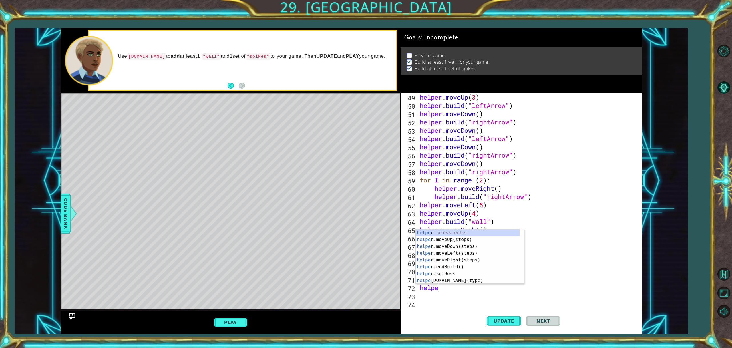
type textarea "h"
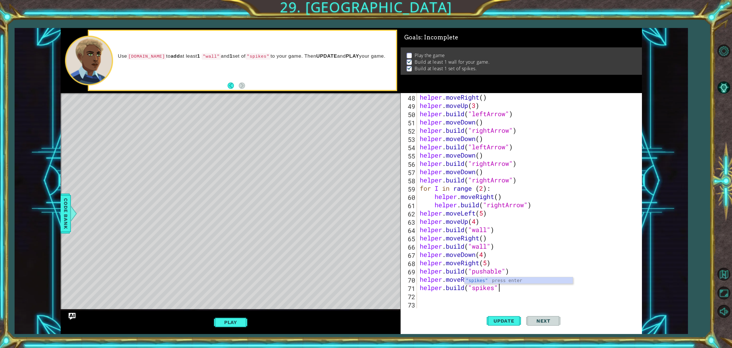
scroll to position [390, 0]
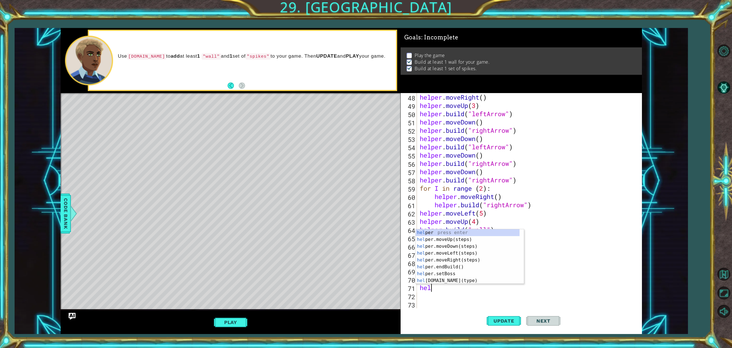
type textarea "h"
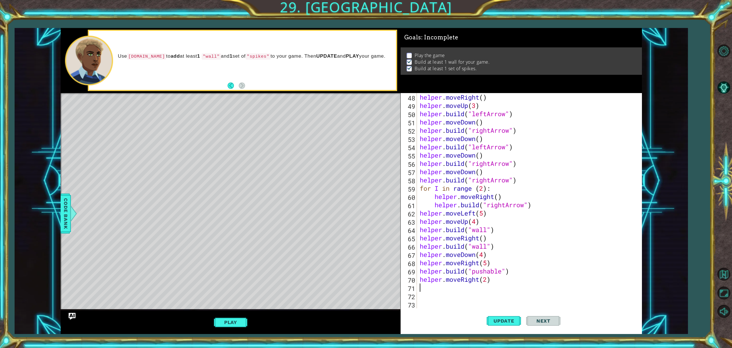
scroll to position [381, 0]
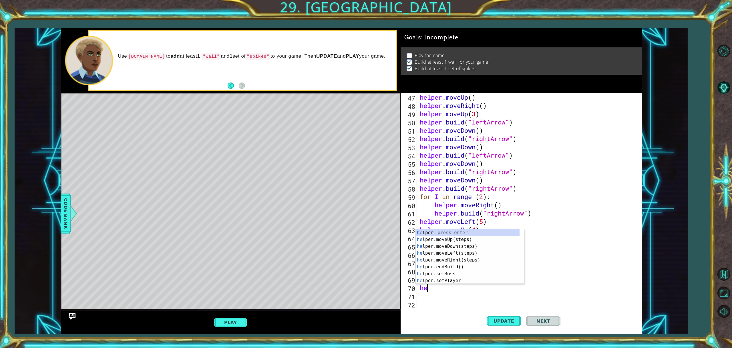
type textarea "h"
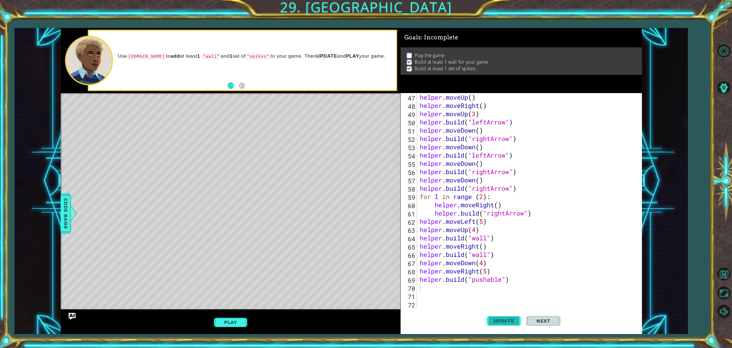
click at [506, 327] on button "Update" at bounding box center [503, 321] width 34 height 24
type textarea "m"
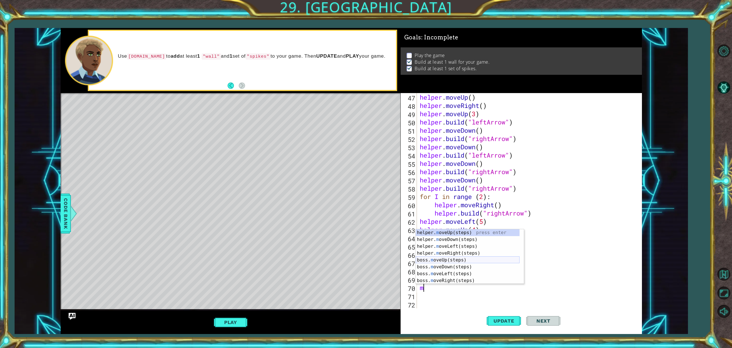
click at [450, 258] on div "helper. m oveUp(steps) press enter helper. m oveDown(steps) press enter helper.…" at bounding box center [468, 264] width 104 height 69
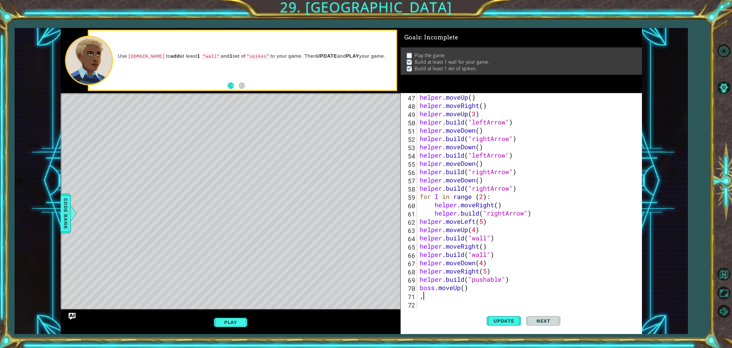
type textarea ",o"
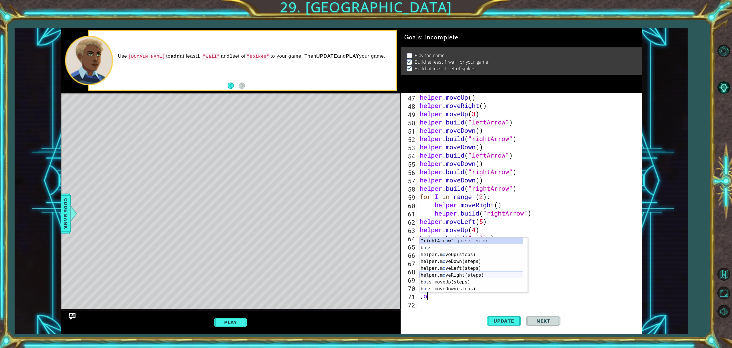
click at [458, 272] on div ""rightArr o w" press enter b o ss press enter helper.m o veUp(steps) press ente…" at bounding box center [471, 272] width 104 height 69
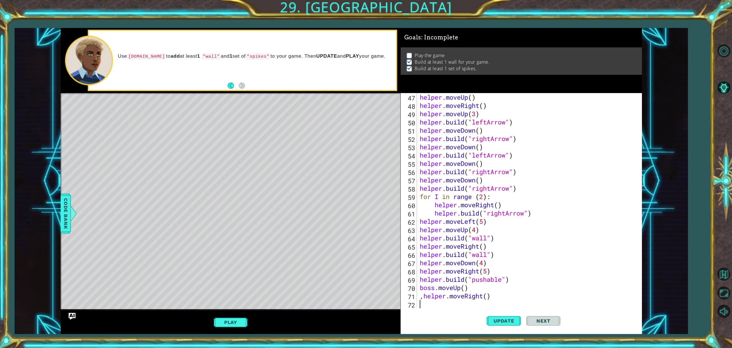
click at [422, 294] on div "helper . moveUp ( ) helper . moveRight ( ) helper . moveUp ( 3 ) helper . build…" at bounding box center [528, 209] width 220 height 232
click at [449, 310] on div "Update Next" at bounding box center [524, 321] width 242 height 24
click at [490, 304] on div "helper . moveUp ( ) helper . moveRight ( ) helper . moveUp ( 3 ) helper . build…" at bounding box center [528, 209] width 220 height 232
click at [474, 296] on div "helper . moveUp ( ) helper . moveRight ( ) helper . moveUp ( 3 ) helper . build…" at bounding box center [528, 209] width 220 height 232
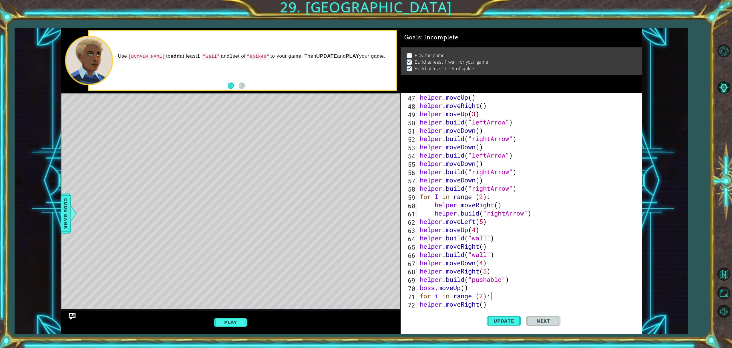
scroll to position [0, 3]
click at [494, 305] on div "helper . moveUp ( ) helper . moveRight ( ) helper . moveUp ( 3 ) helper . build…" at bounding box center [528, 209] width 220 height 232
type textarea "helper.moveRight()"
click at [488, 306] on div "helper . moveUp ( ) helper . moveRight ( ) helper . moveUp ( 3 ) helper . build…" at bounding box center [528, 209] width 220 height 232
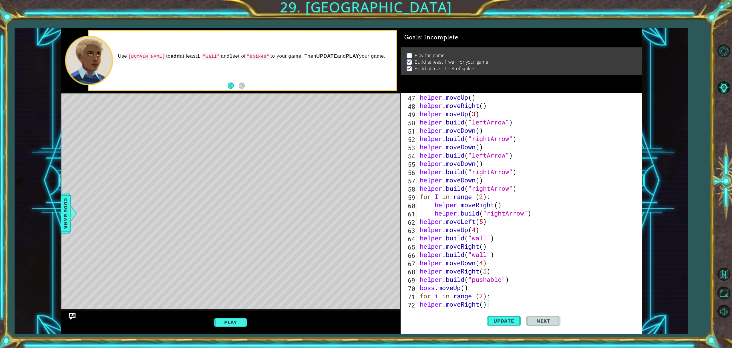
type textarea "helper.moveRight()"
click at [418, 303] on div "helper . moveUp ( ) helper . moveRight ( ) helper . moveUp ( 3 ) helper . build…" at bounding box center [526, 201] width 217 height 216
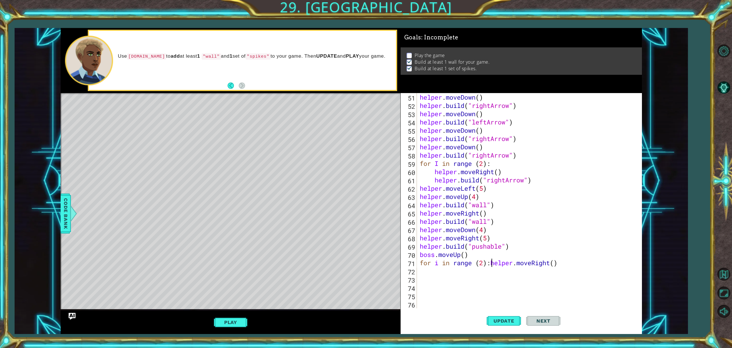
scroll to position [414, 0]
click at [514, 265] on div "helper . moveDown ( ) helper . build ( "rightArrow" ) helper . moveDown ( ) hel…" at bounding box center [528, 209] width 220 height 232
click at [507, 271] on div "helper . moveDown ( ) helper . build ( "rightArrow" ) helper . moveDown ( ) hel…" at bounding box center [528, 209] width 220 height 232
type textarea "helper.moveRight()"
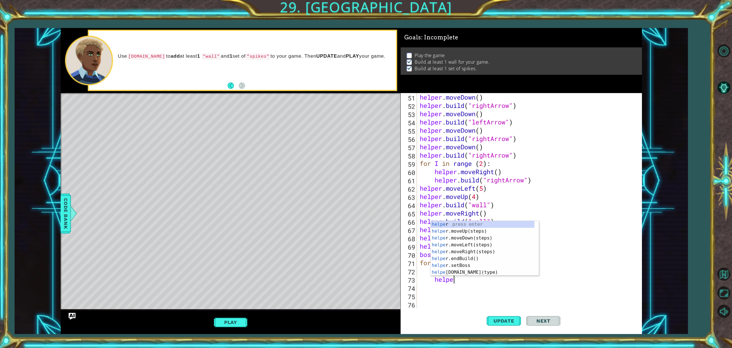
scroll to position [0, 1]
type textarea "helper."
click at [476, 249] on div "helper. moveUp(steps) press enter helper. moveDown(steps) press enter helper. m…" at bounding box center [482, 255] width 104 height 69
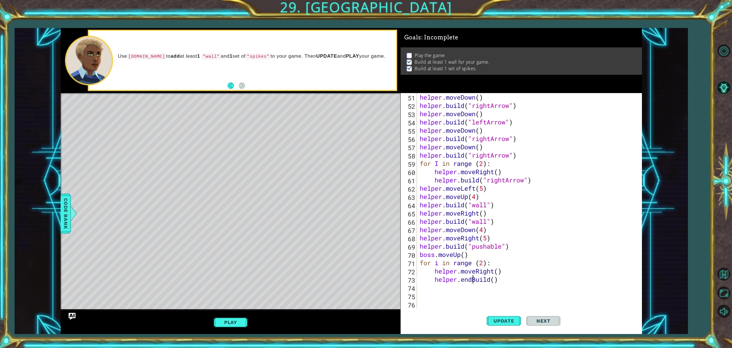
click at [473, 282] on div "helper . moveDown ( ) helper . build ( "rightArrow" ) helper . moveDown ( ) hel…" at bounding box center [528, 209] width 220 height 232
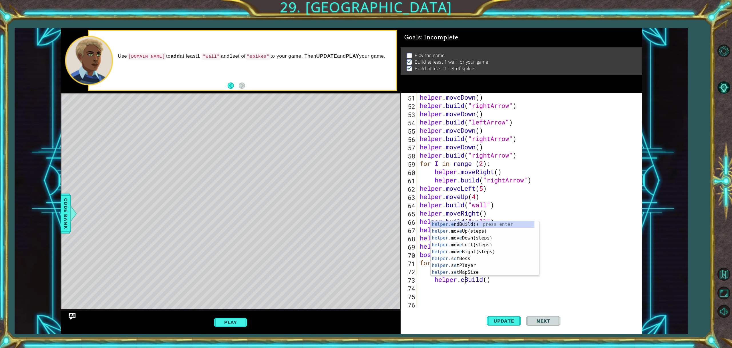
type textarea "helper.Build()"
click at [442, 297] on div "helper . moveDown ( ) helper . build ( "rightArrow" ) helper . moveDown ( ) hel…" at bounding box center [528, 209] width 220 height 232
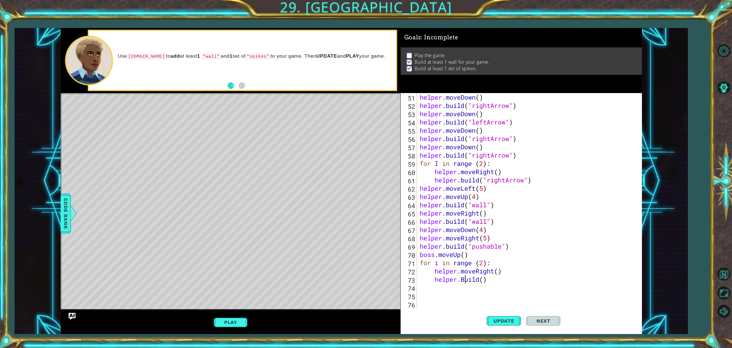
click at [465, 282] on div "helper . moveDown ( ) helper . build ( "rightArrow" ) helper . moveDown ( ) hel…" at bounding box center [528, 209] width 220 height 232
click at [485, 281] on div "helper . moveDown ( ) helper . build ( "rightArrow" ) helper . moveDown ( ) hel…" at bounding box center [528, 209] width 220 height 232
click at [502, 318] on button "Update" at bounding box center [503, 321] width 34 height 24
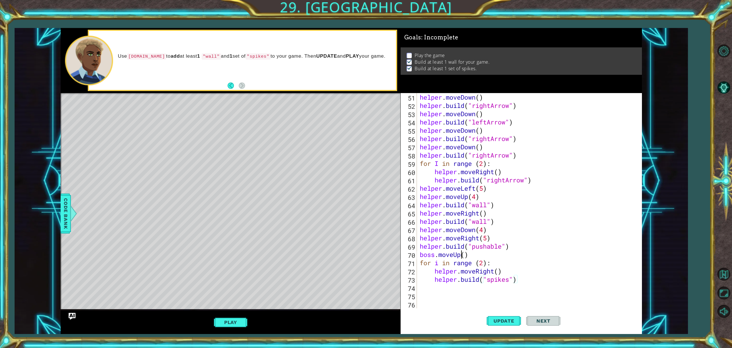
click at [460, 259] on div "helper . moveDown ( ) helper . build ( "rightArrow" ) helper . moveDown ( ) hel…" at bounding box center [528, 209] width 220 height 232
click at [435, 257] on div "helper . moveDown ( ) helper . build ( "rightArrow" ) helper . moveDown ( ) hel…" at bounding box center [528, 209] width 220 height 232
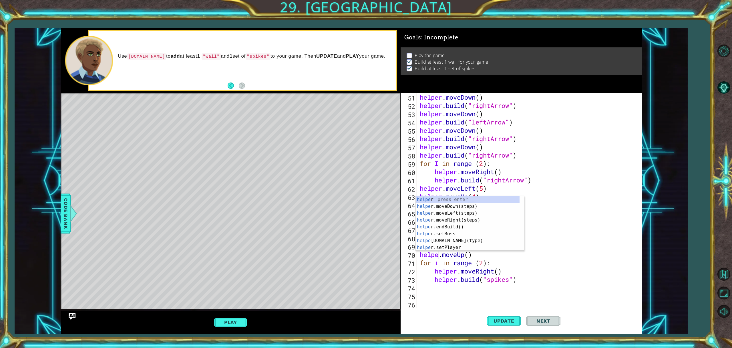
scroll to position [0, 1]
click at [471, 258] on div "helper . moveDown ( ) helper . build ( "rightArrow" ) helper . moveDown ( ) hel…" at bounding box center [528, 209] width 220 height 232
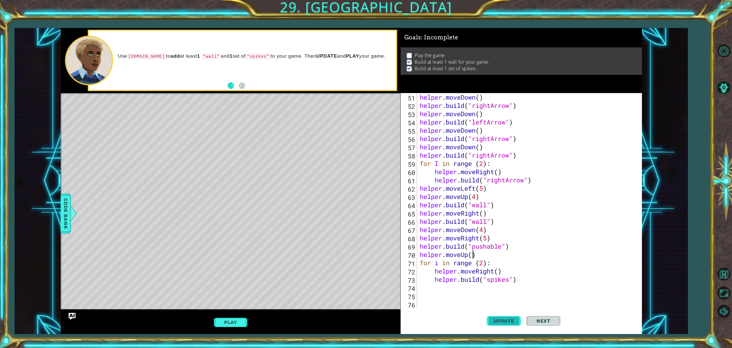
click at [491, 327] on button "Update" at bounding box center [503, 321] width 34 height 24
click at [514, 284] on div "helper . moveDown ( ) helper . build ( "rightArrow" ) helper . moveDown ( ) hel…" at bounding box center [528, 209] width 220 height 232
type textarea "helper.build("spikes")"
click at [520, 283] on div "helper . moveDown ( ) helper . build ( "rightArrow" ) helper . moveDown ( ) hel…" at bounding box center [528, 209] width 220 height 232
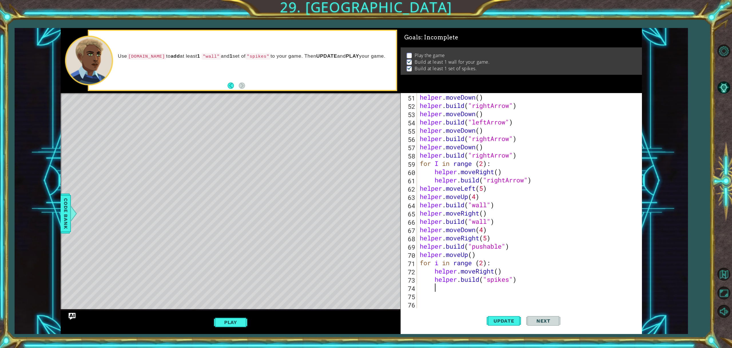
type textarea "h"
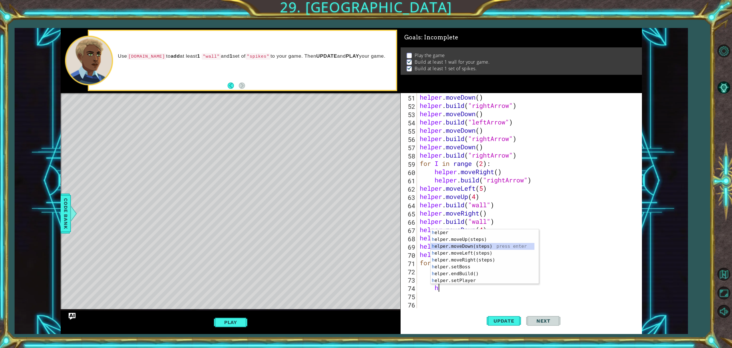
click at [480, 246] on div "h elper press enter h elper.moveUp(steps) press enter h elper.moveDown(steps) p…" at bounding box center [482, 264] width 104 height 69
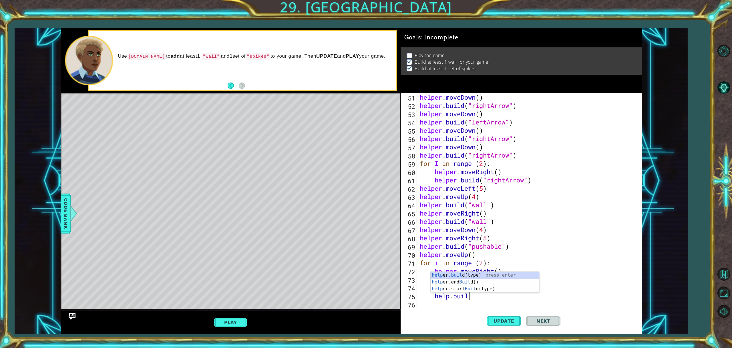
scroll to position [0, 2]
click at [449, 296] on div "helper . moveDown ( ) helper . build ( "rightArrow" ) helper . moveDown ( ) hel…" at bounding box center [528, 209] width 220 height 232
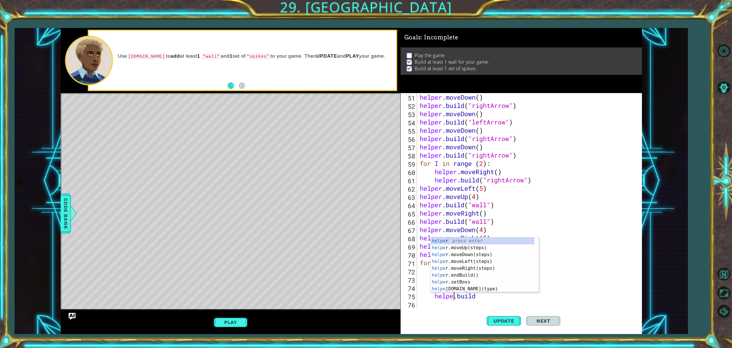
scroll to position [0, 2]
click at [470, 289] on div "helper press enter helper .moveUp(steps) press enter helper .moveDown(steps) pr…" at bounding box center [482, 272] width 104 height 69
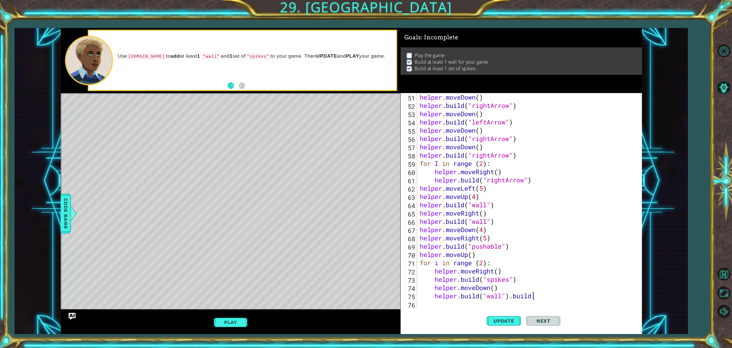
click at [535, 299] on div "helper . moveDown ( ) helper . build ( "rightArrow" ) helper . moveDown ( ) hel…" at bounding box center [528, 209] width 220 height 232
click at [503, 296] on div "helper . moveDown ( ) helper . build ( "rightArrow" ) helper . moveDown ( ) hel…" at bounding box center [528, 209] width 220 height 232
click at [508, 316] on button "Update" at bounding box center [503, 321] width 34 height 24
click at [499, 325] on button "Update" at bounding box center [503, 321] width 34 height 24
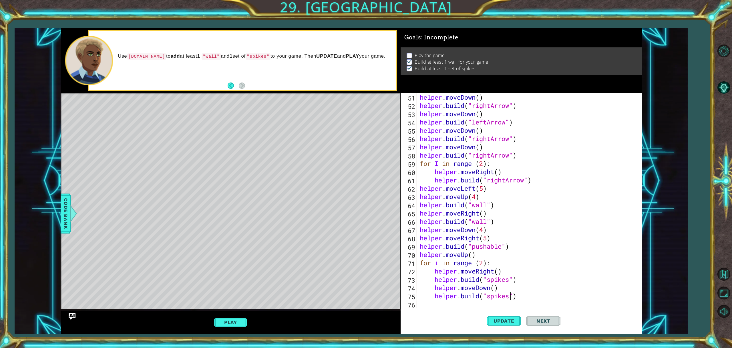
click at [520, 297] on div "helper . moveDown ( ) helper . build ( "rightArrow" ) helper . moveDown ( ) hel…" at bounding box center [528, 209] width 220 height 232
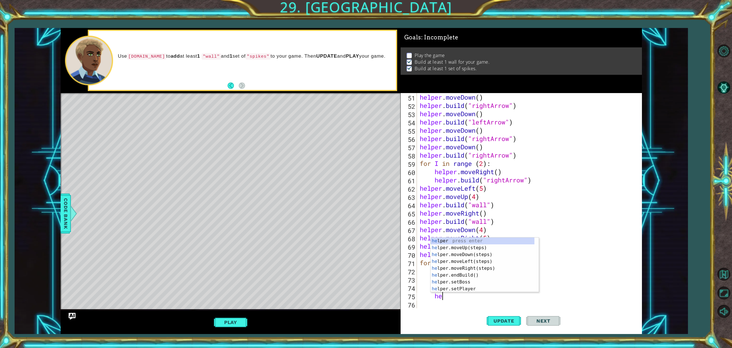
type textarea "h"
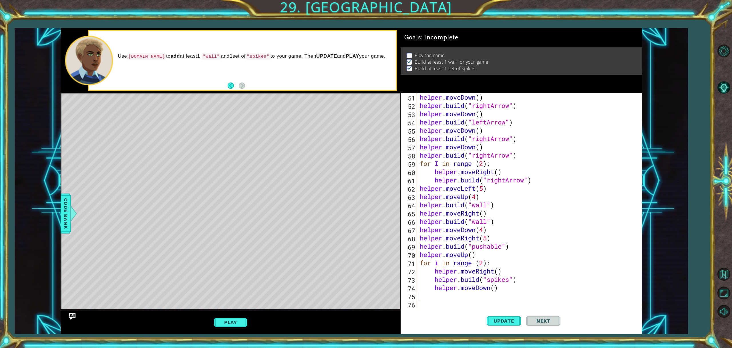
scroll to position [0, 0]
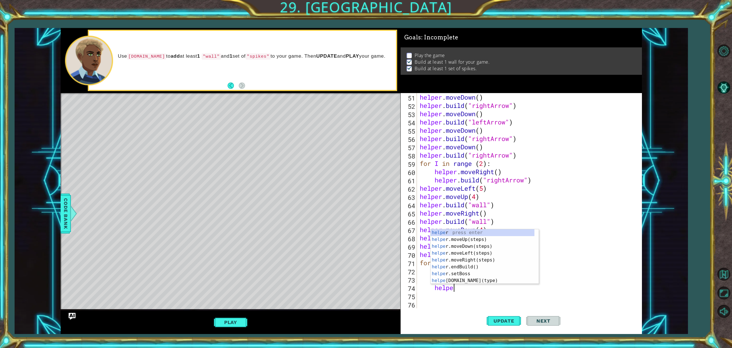
type textarea "h"
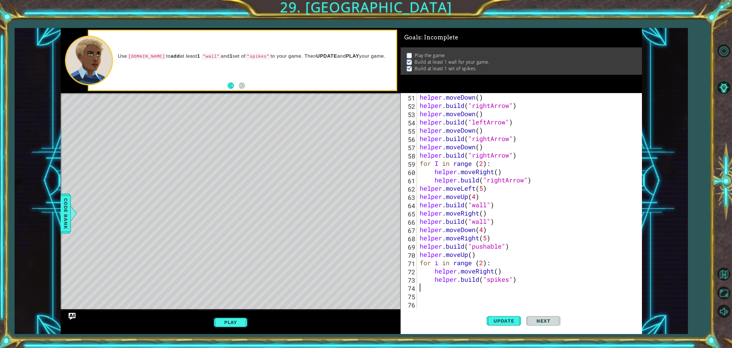
type textarea "helper.build("spikes")"
click at [515, 318] on span "Update" at bounding box center [504, 321] width 32 height 6
click at [425, 282] on div "helper . moveDown ( ) helper . build ( "rightArrow" ) helper . moveDown ( ) hel…" at bounding box center [528, 209] width 220 height 232
click at [422, 289] on div "helper . moveDown ( ) helper . build ( "rightArrow" ) helper . moveDown ( ) hel…" at bounding box center [528, 209] width 220 height 232
click at [418, 286] on div "helper . moveDown ( ) helper . build ( "rightArrow" ) helper . moveDown ( ) hel…" at bounding box center [528, 209] width 220 height 232
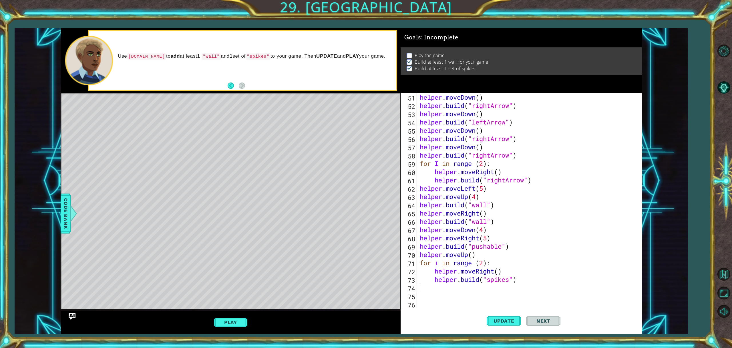
click at [418, 287] on div "helper . moveDown ( ) helper . build ( "rightArrow" ) helper . moveDown ( ) hel…" at bounding box center [528, 209] width 220 height 232
click at [416, 287] on div "74" at bounding box center [409, 289] width 15 height 8
click at [420, 288] on div "helper . moveDown ( ) helper . build ( "rightArrow" ) helper . moveDown ( ) hel…" at bounding box center [528, 209] width 220 height 232
type textarea "for i in range (2):"
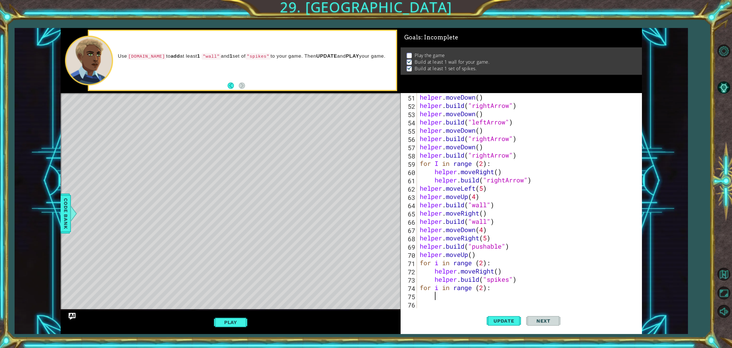
scroll to position [0, 1]
type textarea "d"
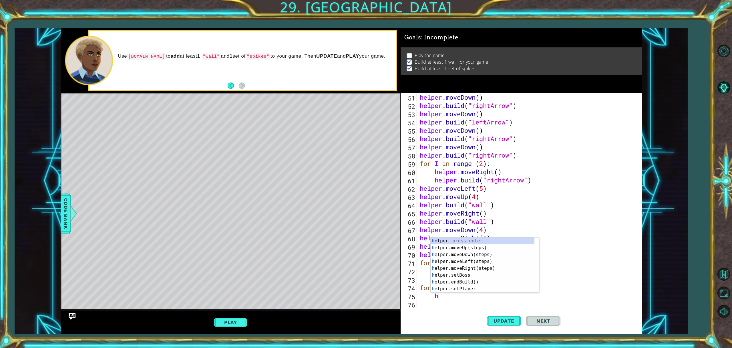
type textarea "he"
click at [468, 256] on div "he lper press enter he lper.moveUp(steps) press enter he lper.moveDown(steps) p…" at bounding box center [482, 272] width 104 height 69
click at [468, 298] on div "help er press enter help er.moveUp(steps) press enter help er.moveDown(steps) p…" at bounding box center [482, 280] width 104 height 69
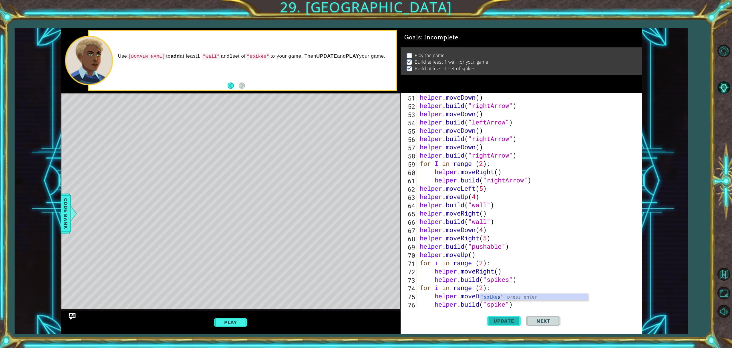
scroll to position [0, 4]
type textarea "helper.build("spikes")"
click at [497, 312] on button "Update" at bounding box center [503, 321] width 34 height 24
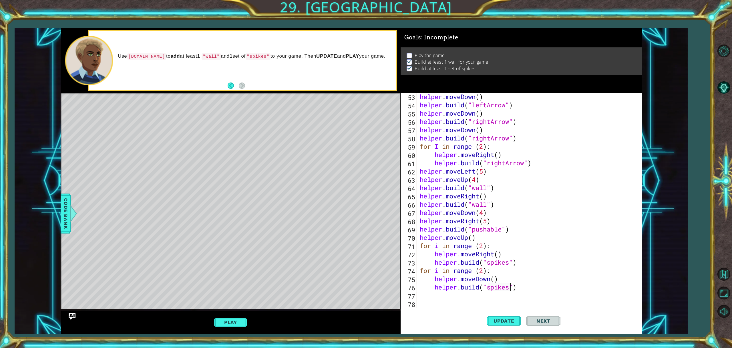
scroll to position [456, 0]
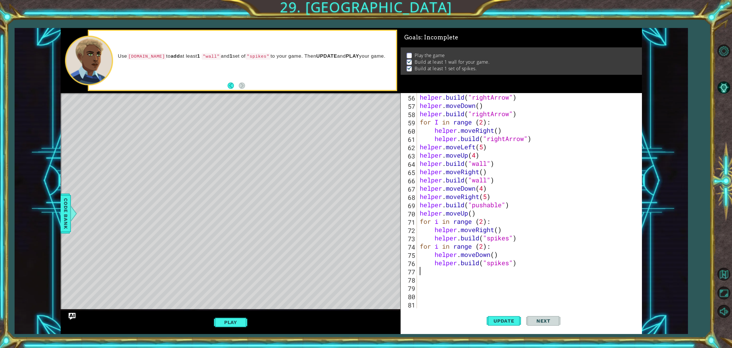
click at [450, 275] on div "helper . build ( "rightArrow" ) helper . moveDown ( ) helper . build ( "rightAr…" at bounding box center [528, 209] width 220 height 232
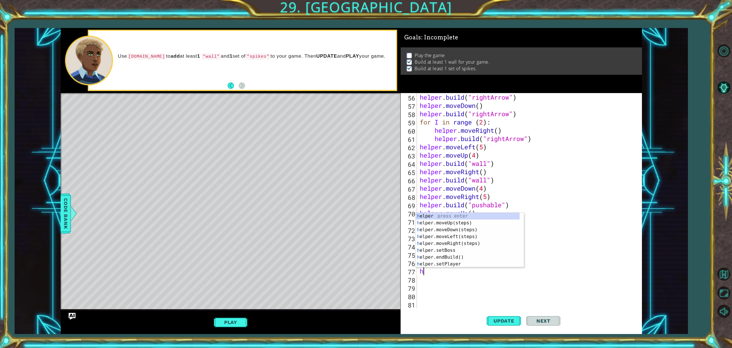
type textarea "he"
click at [450, 236] on div "he lper press enter he lper.moveUp(steps) press enter he lper.moveDown(steps) p…" at bounding box center [468, 247] width 104 height 69
drag, startPoint x: 450, startPoint y: 270, endPoint x: 456, endPoint y: 281, distance: 12.4
click at [456, 281] on body "1 ההההההההההההההההההההההההההההההההההההההההההההההההההההההההההההההההההההההההההההה…" at bounding box center [366, 174] width 732 height 348
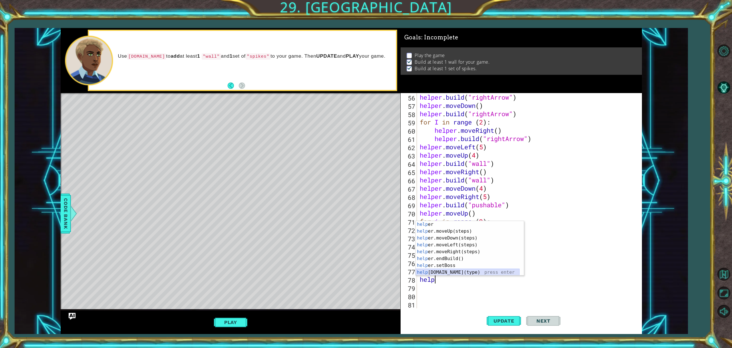
click at [452, 273] on div "help er press enter help er.moveUp(steps) press enter help er.moveDown(steps) p…" at bounding box center [468, 255] width 104 height 69
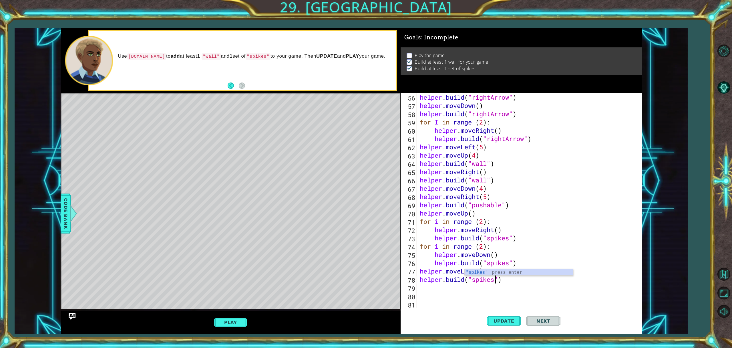
scroll to position [0, 3]
type textarea "helper.build("spikes")"
click at [503, 328] on button "Update" at bounding box center [503, 321] width 34 height 24
click at [452, 295] on div "helper . build ( "rightArrow" ) helper . moveDown ( ) helper . build ( "rightAr…" at bounding box center [528, 209] width 220 height 232
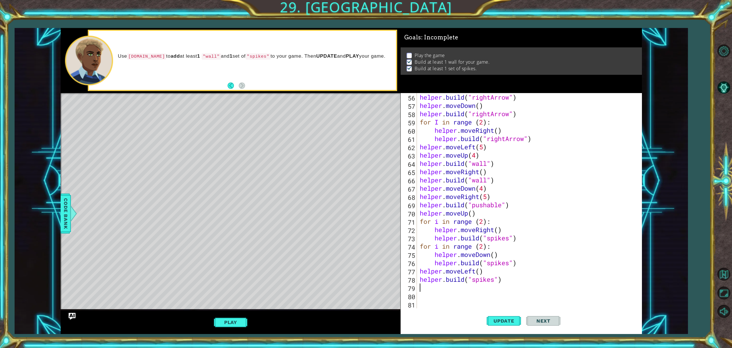
click at [448, 290] on div "helper . build ( "rightArrow" ) helper . moveDown ( ) helper . build ( "rightAr…" at bounding box center [528, 209] width 220 height 232
type textarea "h"
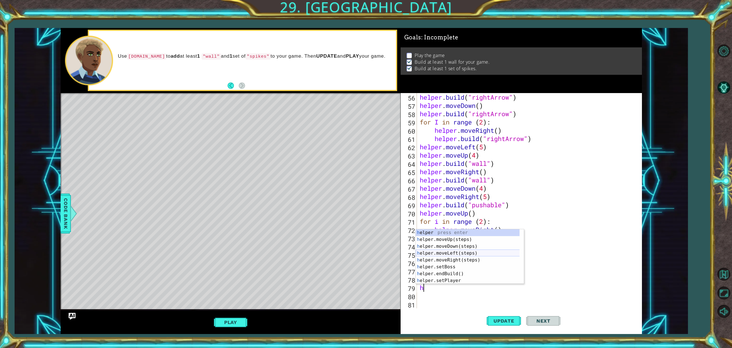
click at [450, 254] on div "h elper press enter h elper.moveUp(steps) press enter h elper.moveDown(steps) p…" at bounding box center [470, 264] width 108 height 69
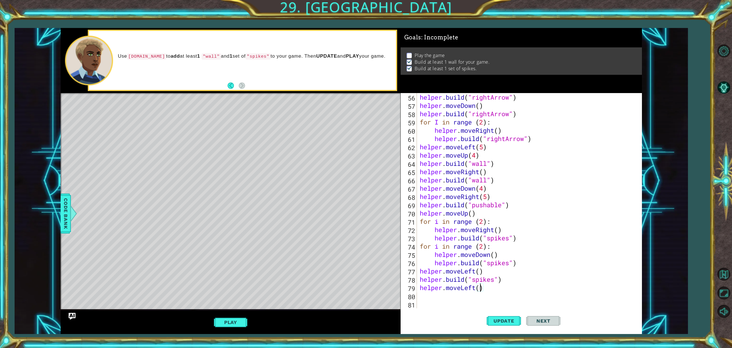
click at [480, 289] on div "helper . build ( "rightArrow" ) helper . moveDown ( ) helper . build ( "rightAr…" at bounding box center [528, 209] width 220 height 232
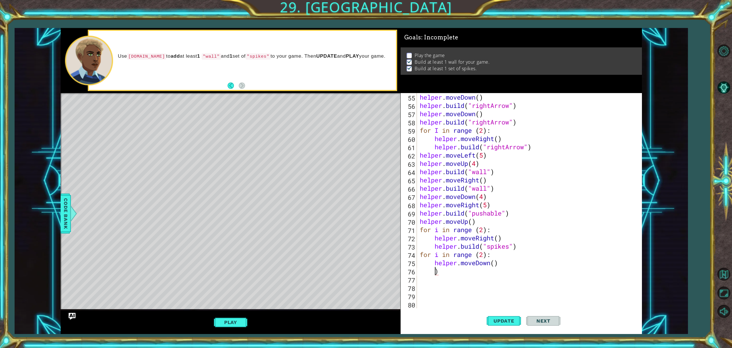
scroll to position [439, 0]
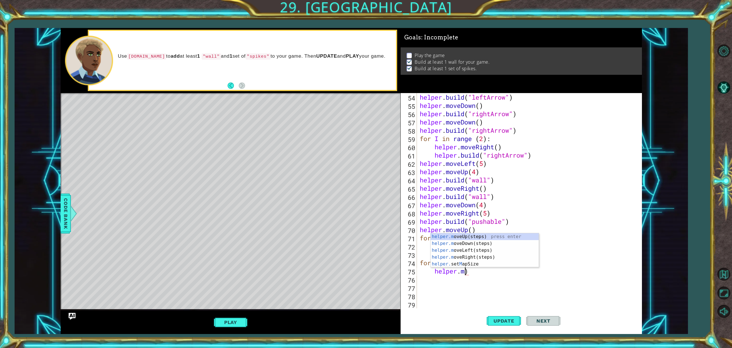
type textarea "helper.)"
click at [492, 276] on div "helper . build ( "leftArrow" ) helper . moveDown ( ) helper . build ( "rightArr…" at bounding box center [528, 209] width 220 height 232
click at [465, 268] on div "helper . build ( "leftArrow" ) helper . moveDown ( ) helper . build ( "rightArr…" at bounding box center [528, 209] width 220 height 232
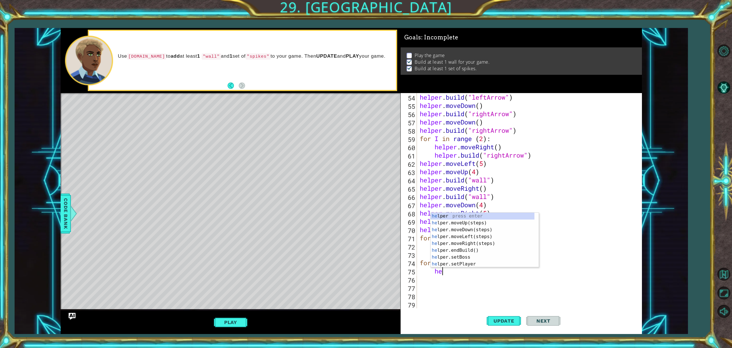
type textarea "h"
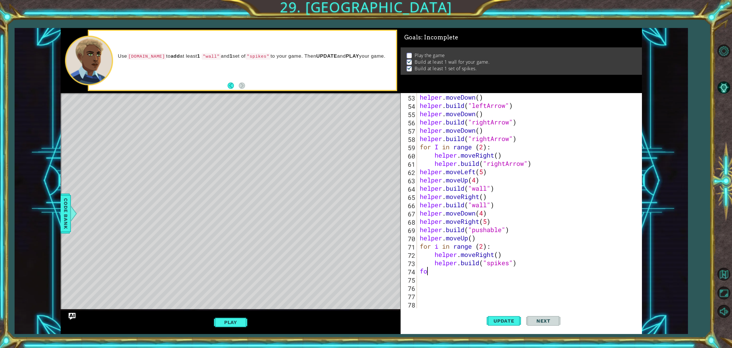
type textarea "f"
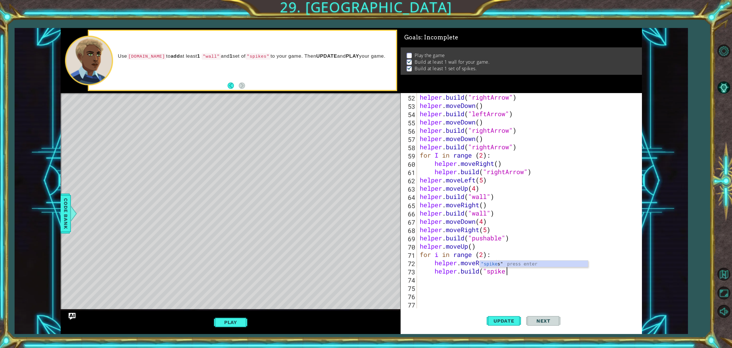
scroll to position [423, 0]
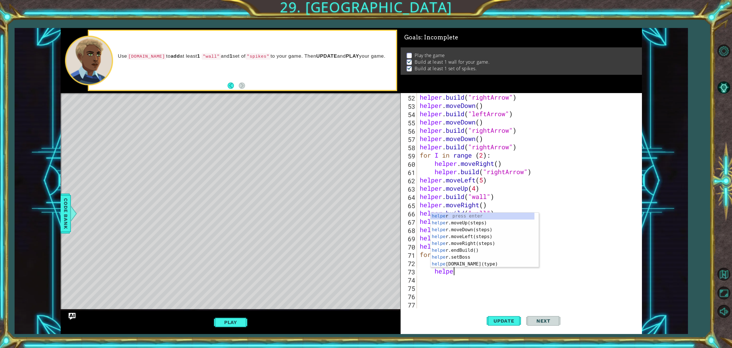
type textarea "h"
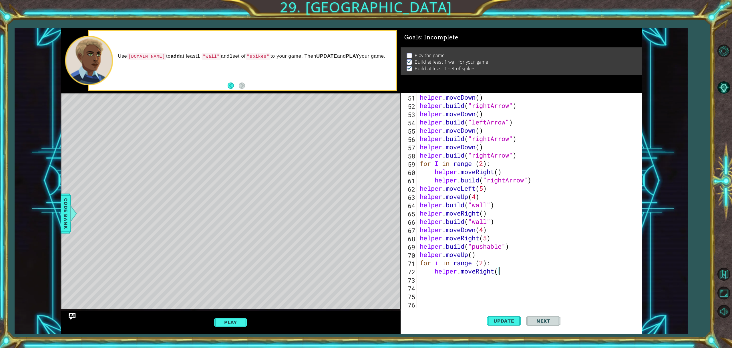
scroll to position [414, 0]
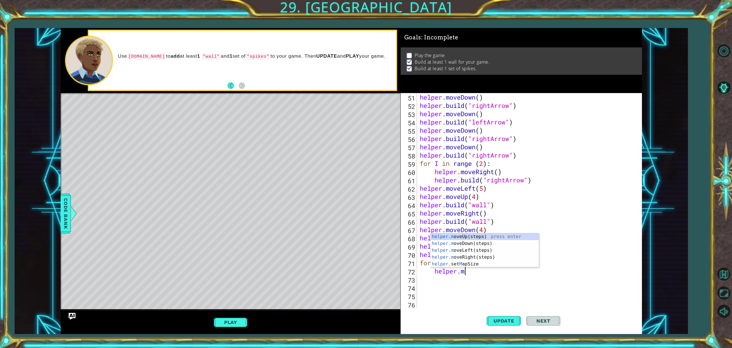
type textarea "h"
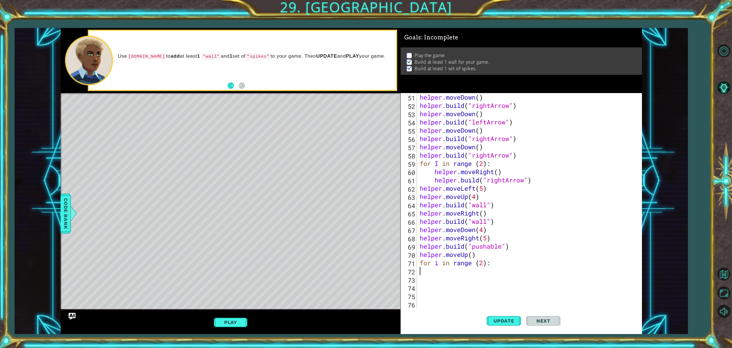
scroll to position [406, 0]
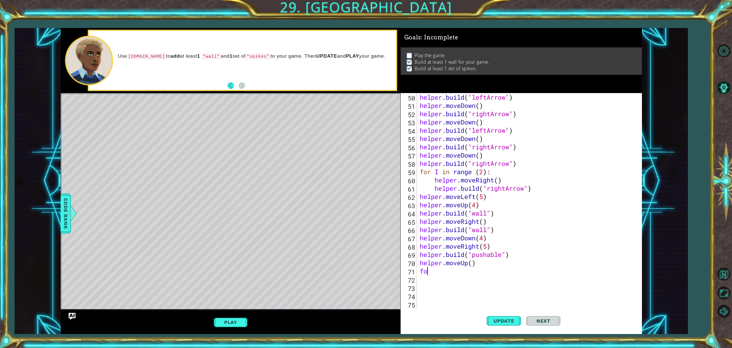
type textarea "f"
type textarea "helper.build"
click at [460, 288] on div "helper . build ( "leftArrow" ) helper . moveDown ( ) helper . build ( "rightArr…" at bounding box center [528, 209] width 220 height 232
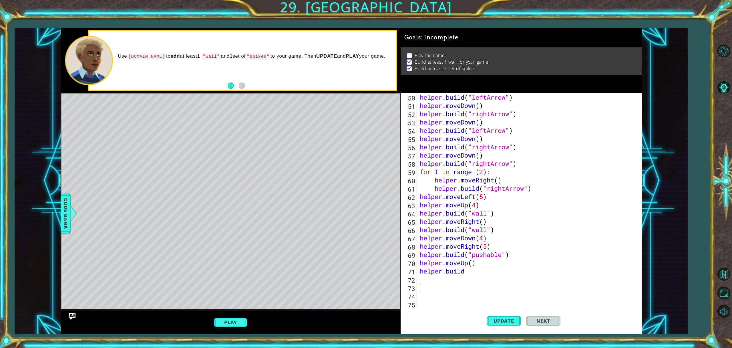
click at [464, 272] on div "helper . build ( "leftArrow" ) helper . moveDown ( ) helper . build ( "rightArr…" at bounding box center [528, 209] width 220 height 232
click at [456, 250] on div "helper.build (type) press enter helper. end Build () press enter helper. start …" at bounding box center [470, 264] width 108 height 34
click at [504, 326] on button "Update" at bounding box center [503, 321] width 34 height 24
click at [495, 268] on div "helper . build ( "leftArrow" ) helper . moveDown ( ) helper . build ( "rightArr…" at bounding box center [528, 209] width 220 height 232
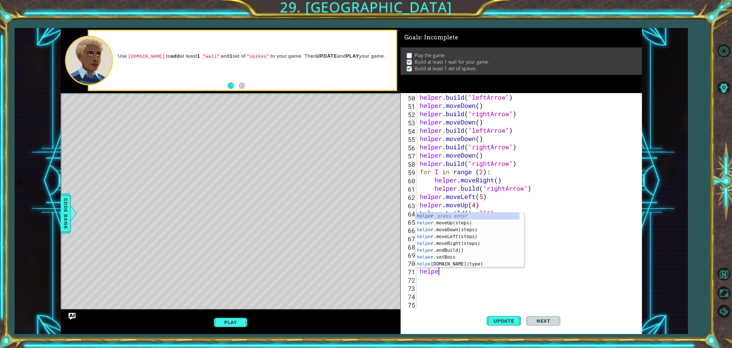
scroll to position [0, 0]
type textarea "hel"
click at [461, 242] on div "hel per press enter hel per.moveUp(steps) press enter hel per.moveDown(steps) p…" at bounding box center [468, 247] width 104 height 69
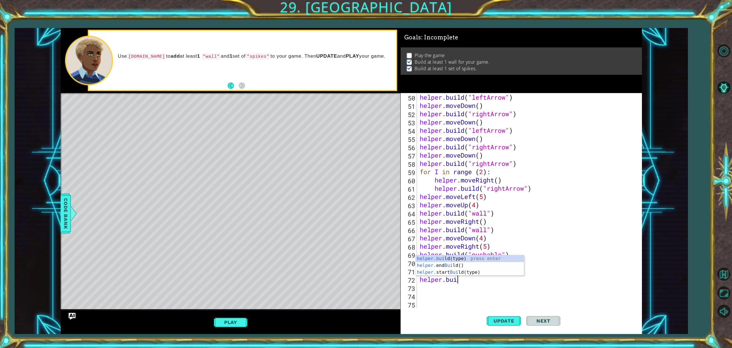
scroll to position [0, 1]
click at [462, 258] on div "helper.bui ld(type) press enter helper. end Bui ld() press enter helper. start …" at bounding box center [470, 273] width 108 height 34
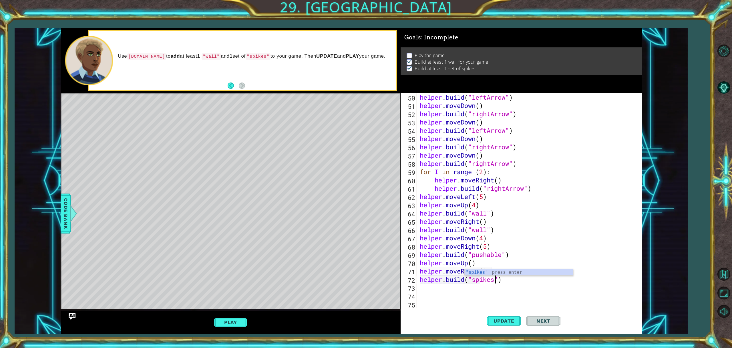
scroll to position [0, 3]
type textarea "helper.build("spikes")"
click at [496, 320] on span "Update" at bounding box center [504, 321] width 32 height 6
click at [459, 294] on div "helper . build ( "leftArrow" ) helper . moveDown ( ) helper . build ( "rightArr…" at bounding box center [528, 209] width 220 height 232
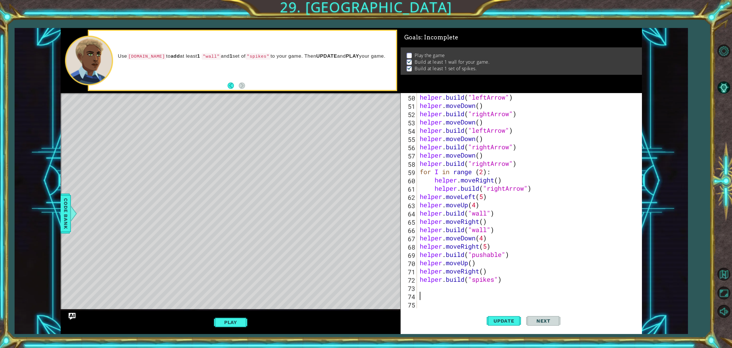
click at [448, 284] on div "helper . build ( "leftArrow" ) helper . moveDown ( ) helper . build ( "rightArr…" at bounding box center [528, 209] width 220 height 232
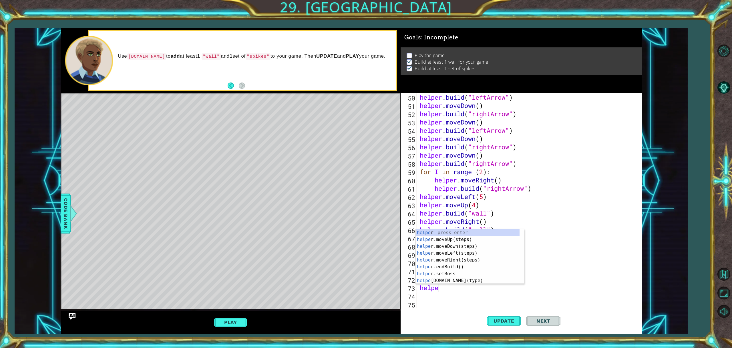
scroll to position [0, 1]
type textarea "helper."
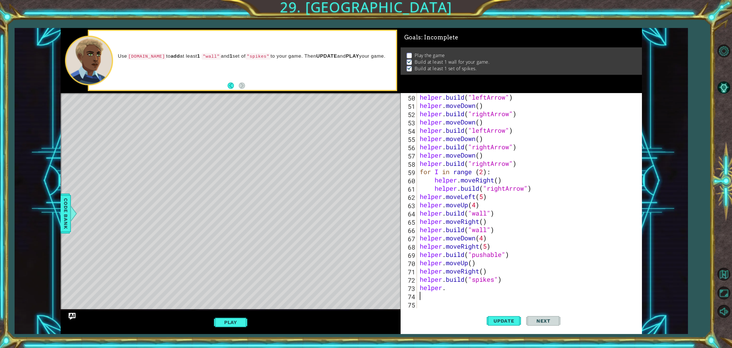
click at [428, 293] on div "helper . build ( "leftArrow" ) helper . moveDown ( ) helper . build ( "rightArr…" at bounding box center [528, 209] width 220 height 232
click at [448, 289] on div "helper . build ( "leftArrow" ) helper . moveDown ( ) helper . build ( "rightArr…" at bounding box center [528, 209] width 220 height 232
type textarea "helper.m"
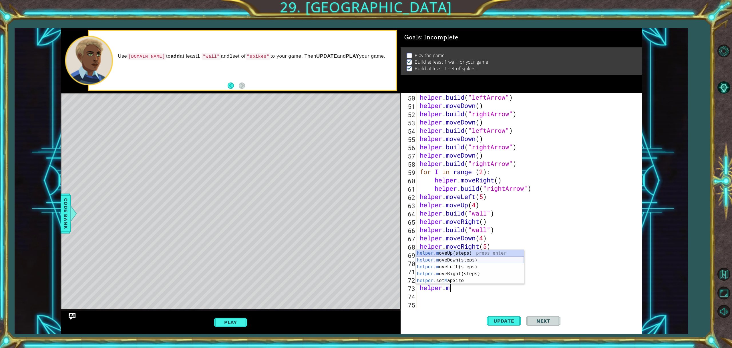
click at [451, 260] on div "helper.m oveUp(steps) press enter helper.m oveDown(steps) press enter helper.m …" at bounding box center [470, 274] width 108 height 48
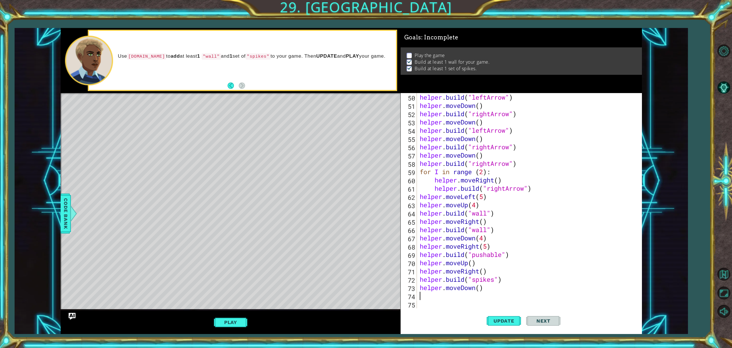
scroll to position [0, 0]
click at [478, 288] on div "helper . build ( "leftArrow" ) helper . moveDown ( ) helper . build ( "rightArr…" at bounding box center [528, 209] width 220 height 232
click at [420, 285] on div "helper . build ( "leftArrow" ) helper . moveDown ( ) helper . build ( "rightArr…" at bounding box center [528, 209] width 220 height 232
type textarea "helper.moveDown()"
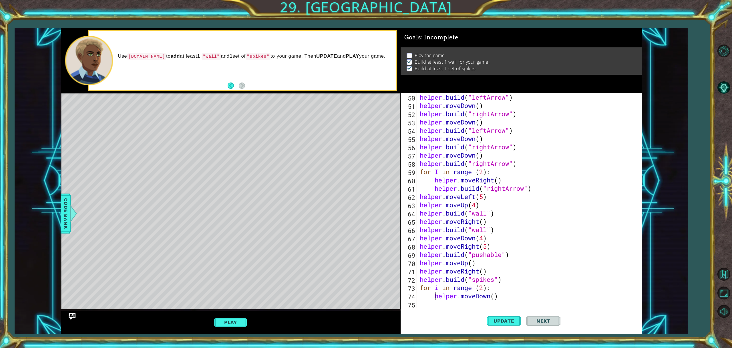
click at [446, 308] on div "helper . build ( "leftArrow" ) helper . moveDown ( ) helper . build ( "rightArr…" at bounding box center [528, 209] width 220 height 232
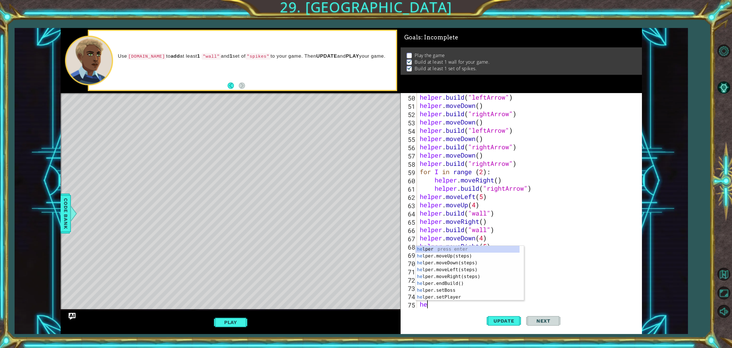
type textarea "h"
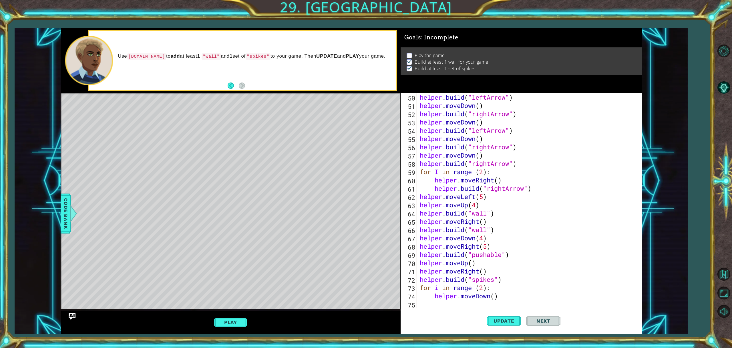
click at [507, 292] on div "helper . build ( "leftArrow" ) helper . moveDown ( ) helper . build ( "rightArr…" at bounding box center [528, 209] width 220 height 232
type textarea "helper.moveDown()"
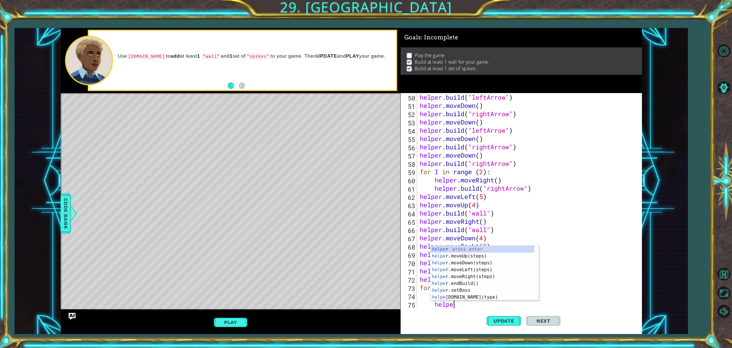
scroll to position [0, 1]
click at [463, 294] on div "helper press enter helper .moveUp(steps) press enter helper .moveDown(steps) pr…" at bounding box center [482, 280] width 104 height 69
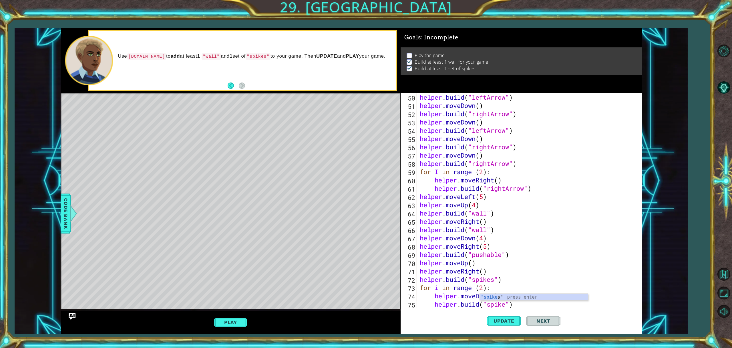
scroll to position [0, 4]
type textarea "helper.build("spikes")"
click at [495, 330] on button "Update" at bounding box center [503, 321] width 34 height 24
click at [442, 308] on div "helper . build ( "leftArrow" ) helper . moveDown ( ) helper . build ( "rightArr…" at bounding box center [528, 209] width 220 height 232
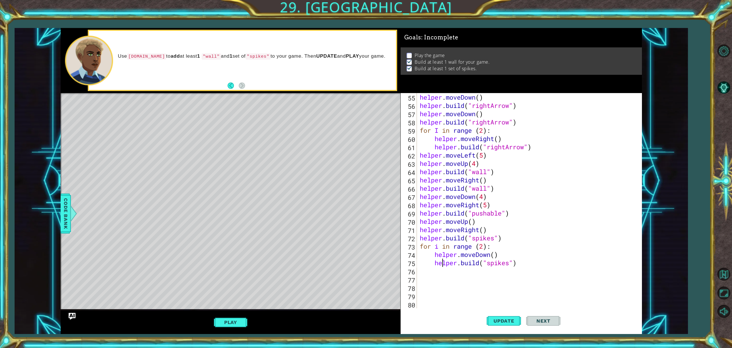
scroll to position [448, 0]
click at [445, 278] on div "helper . moveDown ( ) helper . build ( "rightArrow" ) helper . moveDown ( ) hel…" at bounding box center [528, 209] width 220 height 232
click at [444, 271] on div "helper . moveDown ( ) helper . build ( "rightArrow" ) helper . moveDown ( ) hel…" at bounding box center [528, 209] width 220 height 232
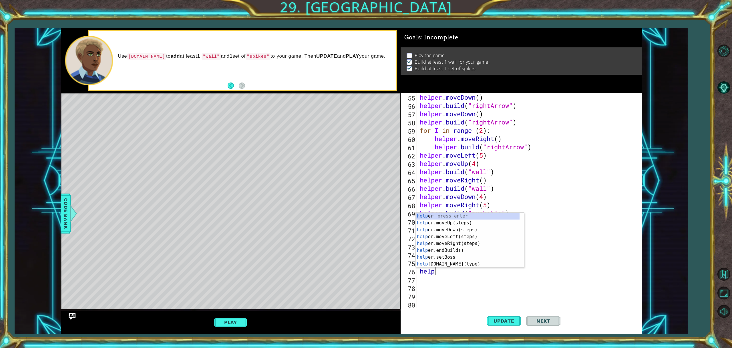
scroll to position [0, 1]
type textarea "helper."
click at [438, 232] on div "helper. moveUp(steps) press enter helper. moveDown(steps) press enter helper. m…" at bounding box center [468, 247] width 104 height 69
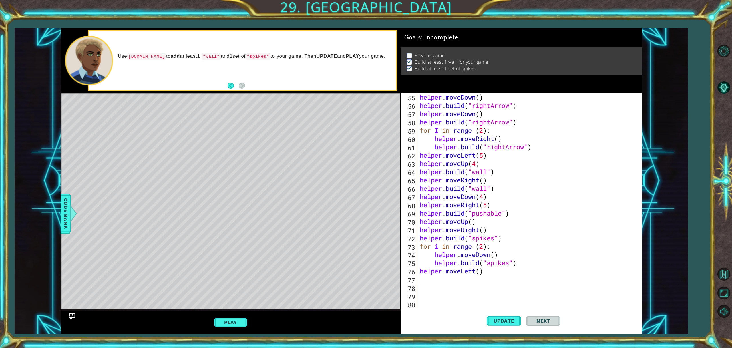
click at [479, 271] on div "helper . moveDown ( ) helper . build ( "rightArrow" ) helper . moveDown ( ) hel…" at bounding box center [528, 209] width 220 height 232
type textarea "helper.moveLeft(2)"
click at [420, 281] on div "helper . moveDown ( ) helper . build ( "rightArrow" ) helper . moveDown ( ) hel…" at bounding box center [528, 209] width 220 height 232
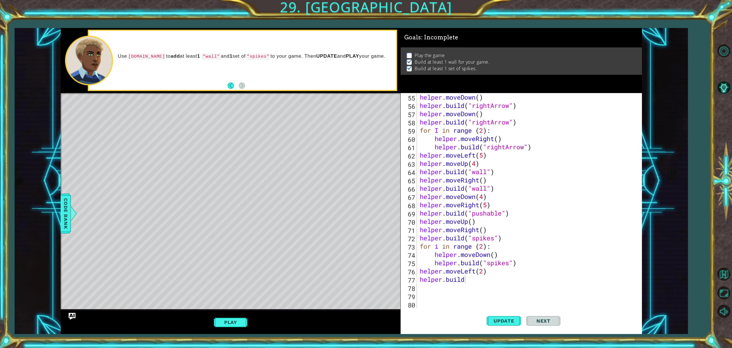
click at [65, 197] on span "Code Bank" at bounding box center [65, 213] width 9 height 35
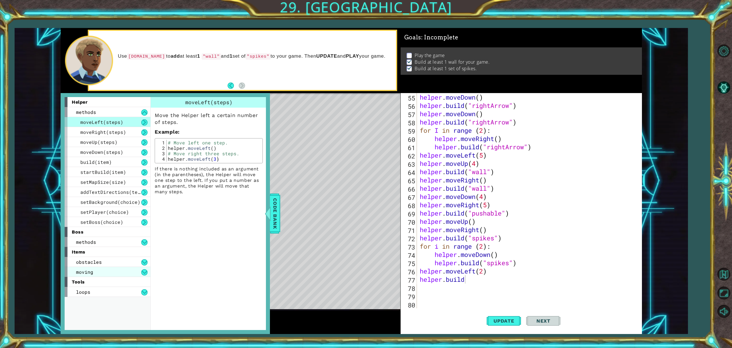
click at [98, 270] on div "moving" at bounding box center [108, 272] width 86 height 10
type textarea "helper.buildSeeker"
click at [493, 326] on button "Update" at bounding box center [503, 321] width 34 height 24
click at [273, 204] on span "Code Bank" at bounding box center [274, 213] width 9 height 35
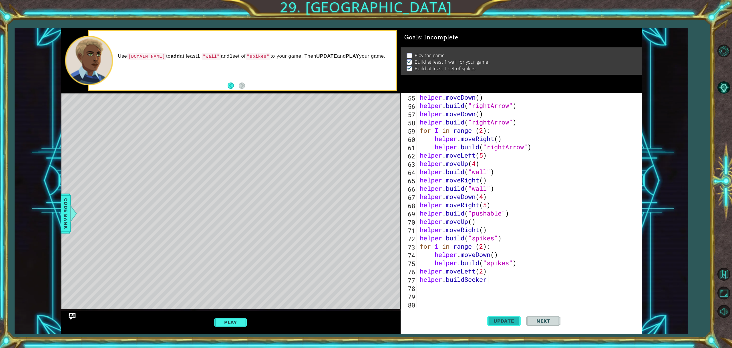
click at [504, 317] on button "Update" at bounding box center [503, 321] width 34 height 24
click at [505, 316] on button "Update" at bounding box center [503, 321] width 34 height 24
click at [499, 290] on div "helper . moveDown ( ) helper . build ( "rightArrow" ) helper . moveDown ( ) hel…" at bounding box center [528, 209] width 220 height 232
click at [497, 283] on div "helper . moveDown ( ) helper . build ( "rightArrow" ) helper . moveDown ( ) hel…" at bounding box center [528, 209] width 220 height 232
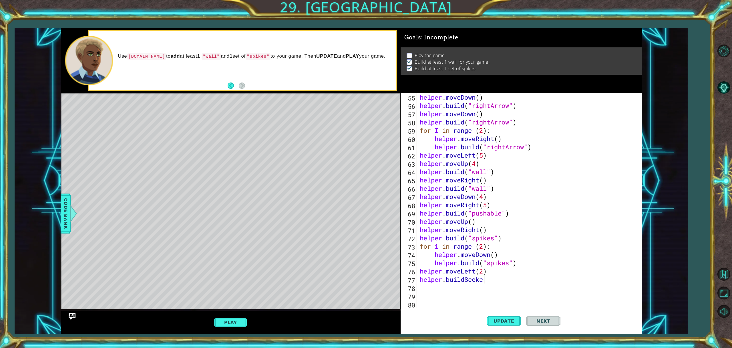
scroll to position [0, 3]
type textarea "helper.buildSeeker"
click at [506, 320] on span "Update" at bounding box center [504, 321] width 32 height 6
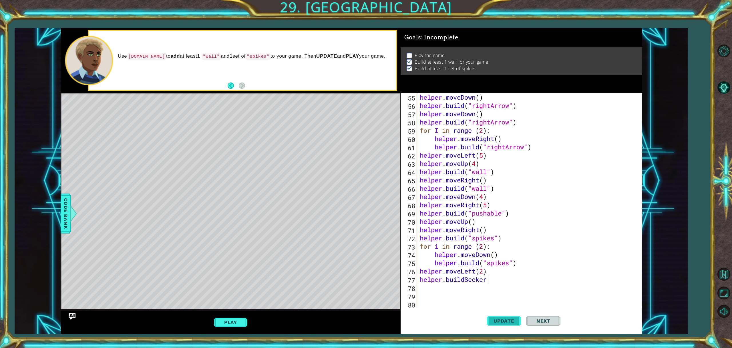
click at [506, 320] on span "Update" at bounding box center [504, 321] width 32 height 6
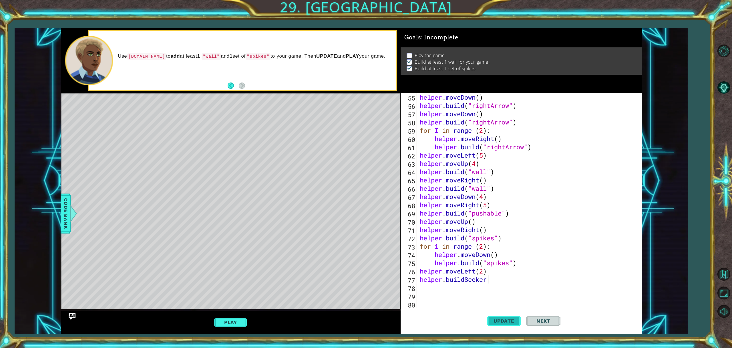
click at [506, 320] on span "Update" at bounding box center [504, 321] width 32 height 6
click at [483, 286] on div "helper . moveDown ( ) helper . build ( "rightArrow" ) helper . moveDown ( ) hel…" at bounding box center [528, 209] width 220 height 232
click at [487, 283] on div "helper . moveDown ( ) helper . build ( "rightArrow" ) helper . moveDown ( ) hel…" at bounding box center [528, 209] width 220 height 232
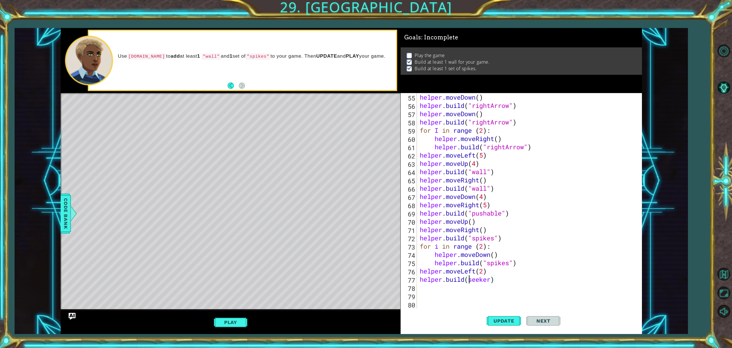
click at [467, 279] on div "helper . moveDown ( ) helper . build ( "rightArrow" ) helper . moveDown ( ) hel…" at bounding box center [528, 209] width 220 height 232
click at [496, 282] on div "helper . moveDown ( ) helper . build ( "rightArrow" ) helper . moveDown ( ) hel…" at bounding box center [528, 209] width 220 height 232
type textarea "helper.build("seeker")"
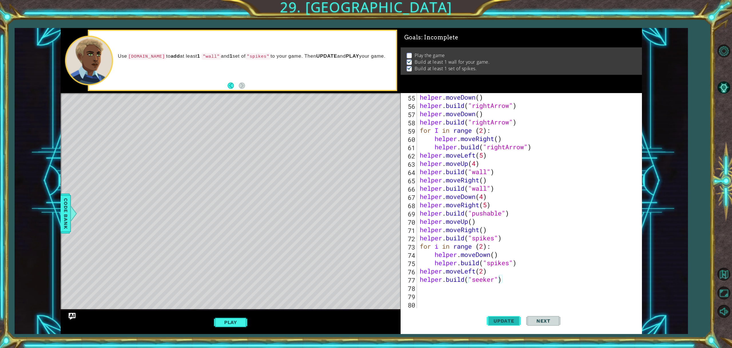
click at [509, 318] on button "Update" at bounding box center [503, 321] width 34 height 24
click at [426, 290] on div "helper . moveDown ( ) helper . build ( "rightArrow" ) helper . moveDown ( ) hel…" at bounding box center [528, 209] width 220 height 232
type textarea "g"
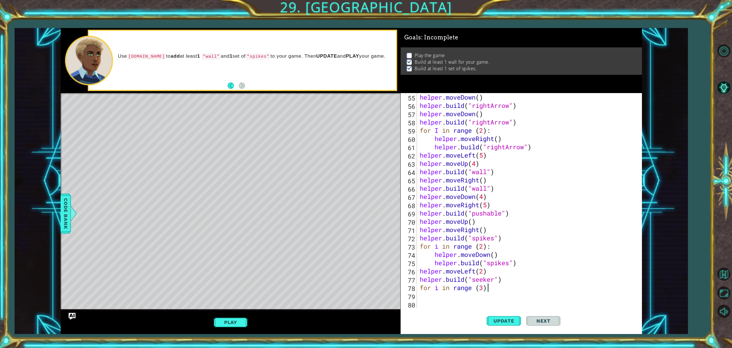
type textarea "for i in range (3):"
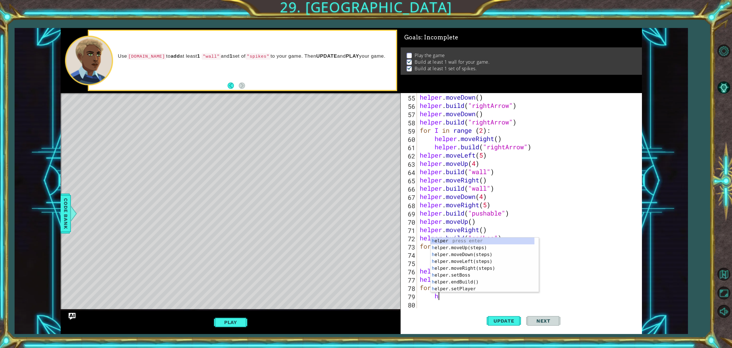
scroll to position [0, 1]
type textarea "he"
click at [490, 258] on div "he lper press enter he lper.moveUp(steps) press enter he lper.moveDown(steps) p…" at bounding box center [482, 272] width 104 height 69
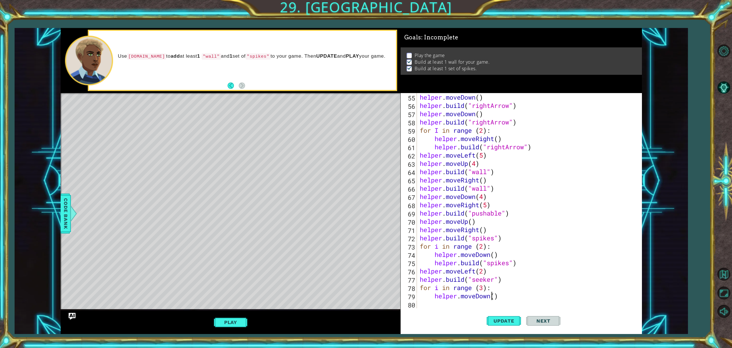
click at [491, 296] on div "helper . moveDown ( ) helper . build ( "rightArrow" ) helper . moveDown ( ) hel…" at bounding box center [528, 209] width 220 height 232
click at [485, 287] on div "helper.moveL eft(steps) press enter" at bounding box center [484, 296] width 108 height 21
click at [466, 299] on div "helper . moveDown ( ) helper . build ( "rightArrow" ) helper . moveDown ( ) hel…" at bounding box center [528, 209] width 220 height 232
type textarea "helper.moveLeft"
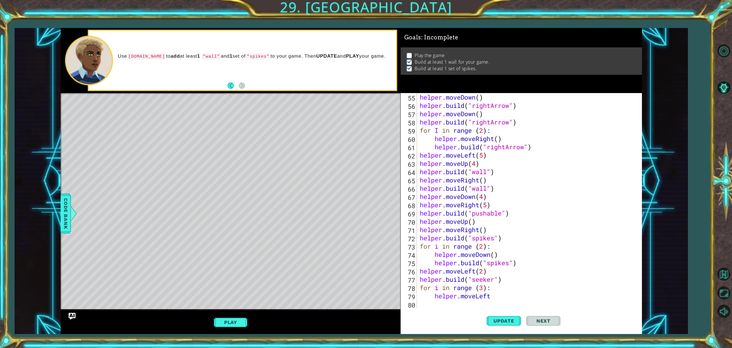
click at [442, 314] on div "Update Next" at bounding box center [524, 321] width 242 height 24
click at [441, 305] on div "helper . moveDown ( ) helper . build ( "rightArrow" ) helper . moveDown ( ) hel…" at bounding box center [528, 209] width 220 height 232
click at [467, 281] on div "helper.bui ld(type) press enter helper. end Bui ld() press enter helper. start …" at bounding box center [484, 297] width 108 height 34
click at [516, 300] on div "helper . moveDown ( ) helper . build ( "rightArrow" ) helper . moveDown ( ) hel…" at bounding box center [528, 209] width 220 height 232
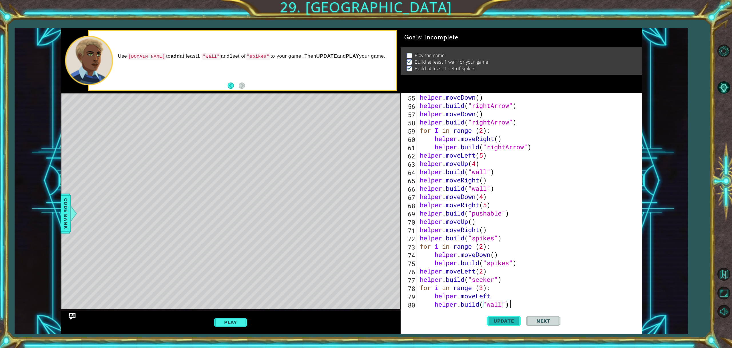
click at [516, 320] on span "Update" at bounding box center [504, 321] width 32 height 6
click at [509, 322] on span "Update" at bounding box center [504, 321] width 32 height 6
click at [508, 322] on span "Update" at bounding box center [504, 321] width 32 height 6
click at [492, 295] on div "helper . moveDown ( ) helper . build ( "rightArrow" ) helper . moveDown ( ) hel…" at bounding box center [528, 209] width 220 height 232
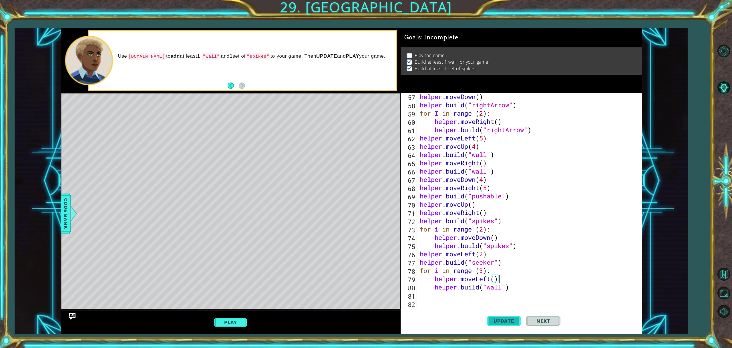
type textarea "helper.moveLeft()"
click at [496, 320] on span "Update" at bounding box center [504, 321] width 32 height 6
click at [436, 296] on div "helper . moveDown ( ) helper . build ( "rightArrow" ) for I in range ( 2 ) : he…" at bounding box center [528, 209] width 220 height 232
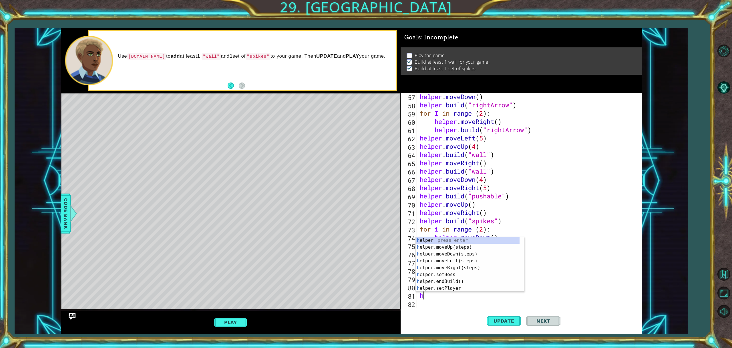
type textarea "he"
click at [455, 256] on div "he lper press enter he lper.moveUp(steps) press enter he lper.moveDown(steps) p…" at bounding box center [468, 271] width 104 height 69
type textarea "hel"
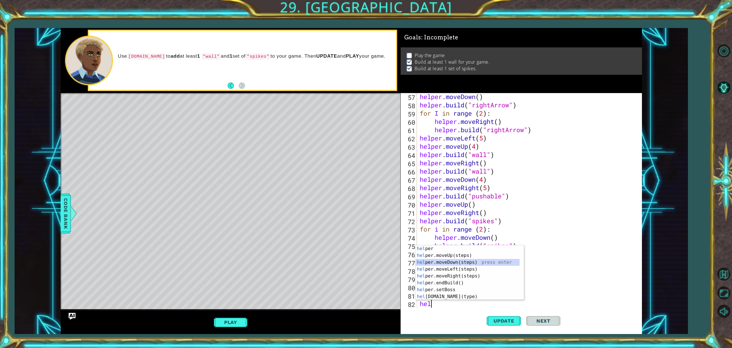
click at [442, 260] on div "hel per press enter hel per.moveUp(steps) press enter hel per.moveDown(steps) p…" at bounding box center [468, 280] width 104 height 69
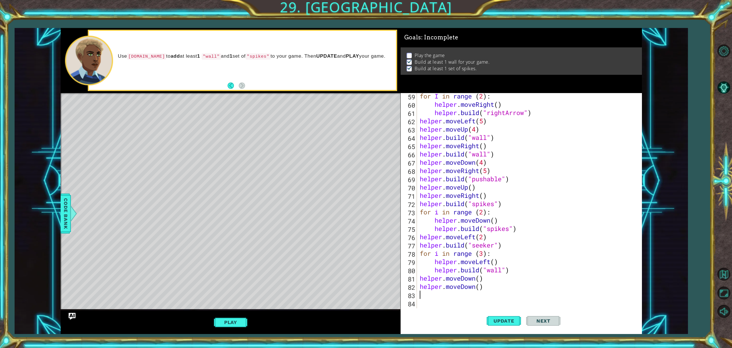
scroll to position [489, 0]
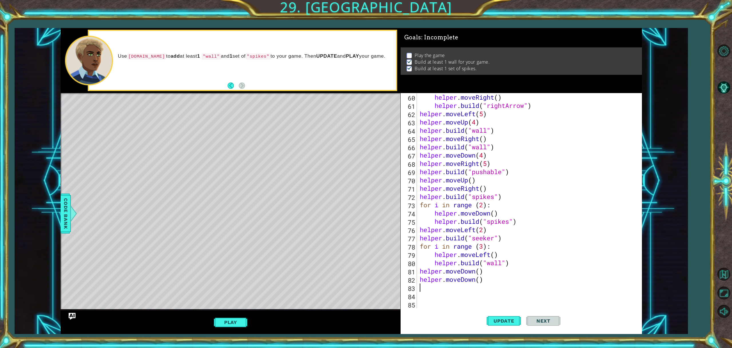
click at [501, 283] on div "helper . moveRight ( ) helper . build ( "rightArrow" ) helper . moveLeft ( 5 ) …" at bounding box center [528, 209] width 220 height 232
click at [474, 281] on div "helper . moveRight ( ) helper . build ( "rightArrow" ) helper . moveLeft ( 5 ) …" at bounding box center [528, 209] width 220 height 232
click at [476, 280] on div "helper . moveRight ( ) helper . build ( "rightArrow" ) helper . moveLeft ( 5 ) …" at bounding box center [528, 209] width 220 height 232
click at [459, 272] on div "helper.moveR ight(steps) press enter" at bounding box center [470, 279] width 108 height 21
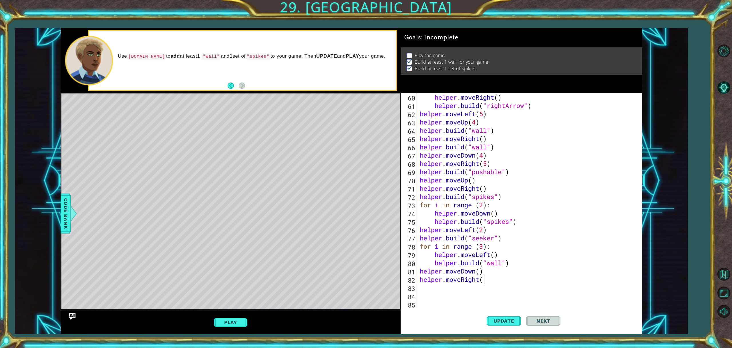
scroll to position [0, 3]
type textarea "helper.moveRight(3)"
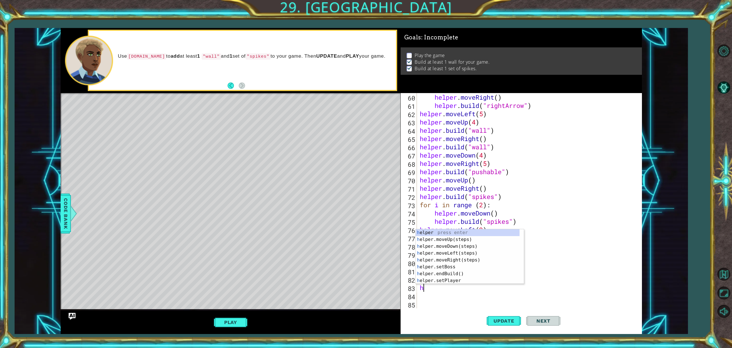
type textarea "he"
click at [459, 245] on div "he lper press enter he lper.moveUp(steps) press enter he lper.moveDown(steps) p…" at bounding box center [468, 264] width 104 height 69
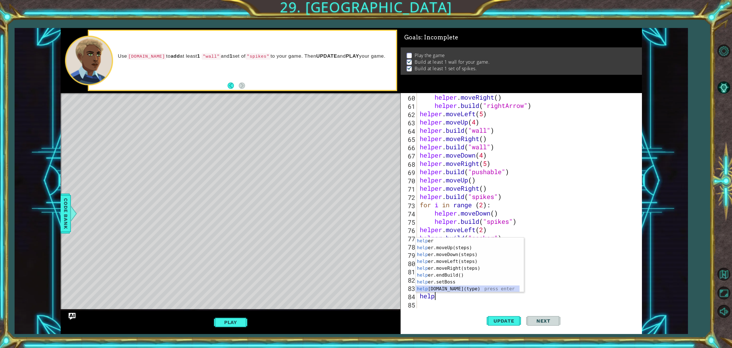
click at [455, 290] on div "help er press enter help er.moveUp(steps) press enter help er.moveDown(steps) p…" at bounding box center [468, 272] width 104 height 69
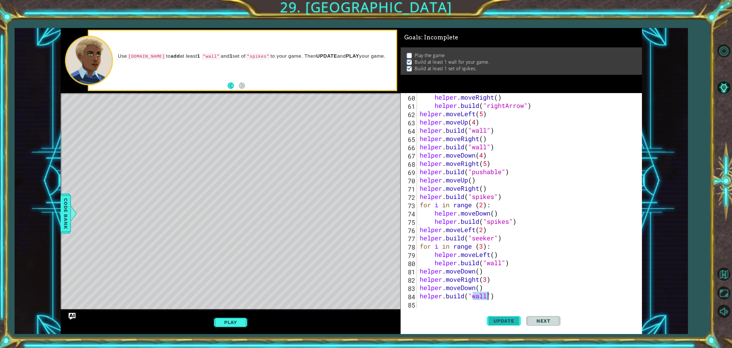
type textarea "helper.build("wall")"
click at [494, 322] on span "Update" at bounding box center [504, 321] width 32 height 6
click at [227, 318] on button "Play" at bounding box center [230, 322] width 33 height 11
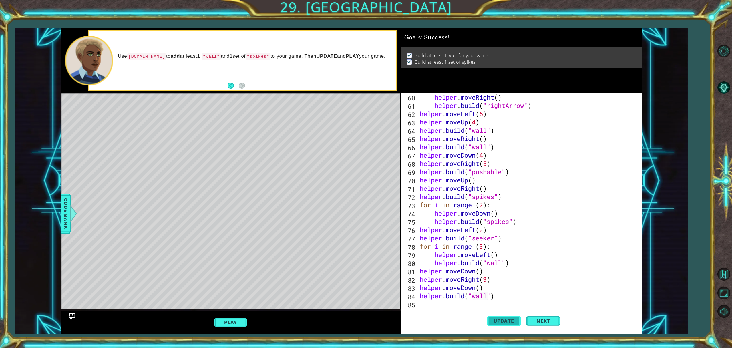
drag, startPoint x: 504, startPoint y: 314, endPoint x: 509, endPoint y: 312, distance: 5.3
click at [505, 314] on button "Update" at bounding box center [503, 321] width 34 height 24
click at [236, 318] on button "Play" at bounding box center [230, 322] width 33 height 11
click at [225, 319] on button "Play" at bounding box center [230, 322] width 33 height 11
click at [228, 326] on button "Play" at bounding box center [230, 322] width 33 height 11
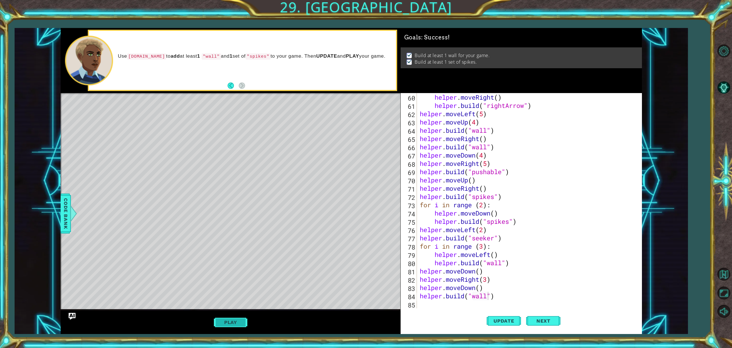
click at [232, 326] on button "Play" at bounding box center [230, 322] width 33 height 11
click at [542, 318] on button "Next" at bounding box center [543, 321] width 34 height 24
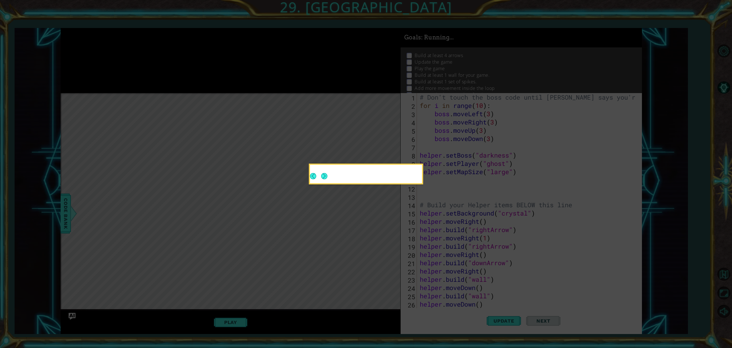
click at [321, 175] on button "Next" at bounding box center [324, 176] width 6 height 6
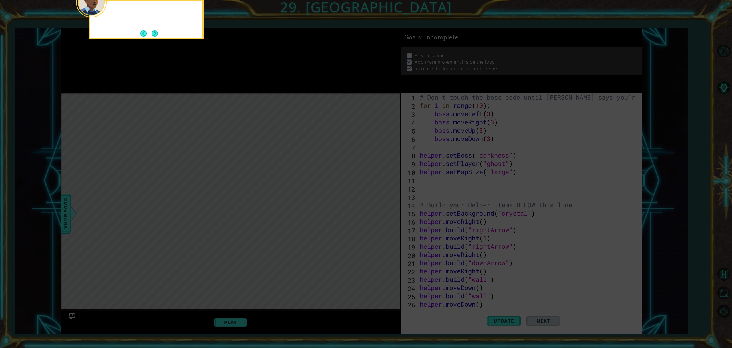
scroll to position [0, 0]
click at [155, 30] on button "Next" at bounding box center [154, 33] width 6 height 6
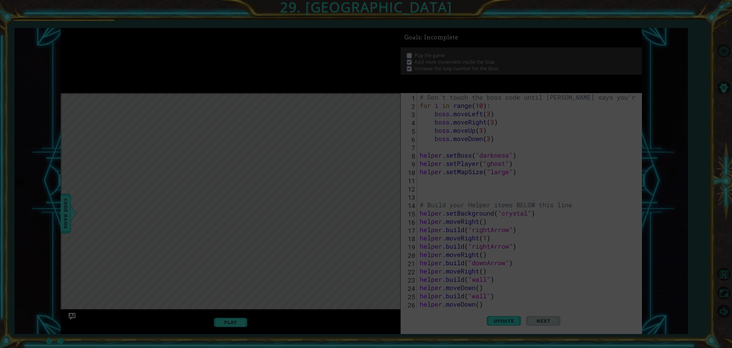
click at [155, 29] on icon at bounding box center [366, 174] width 732 height 348
click at [284, 283] on icon at bounding box center [366, 174] width 732 height 348
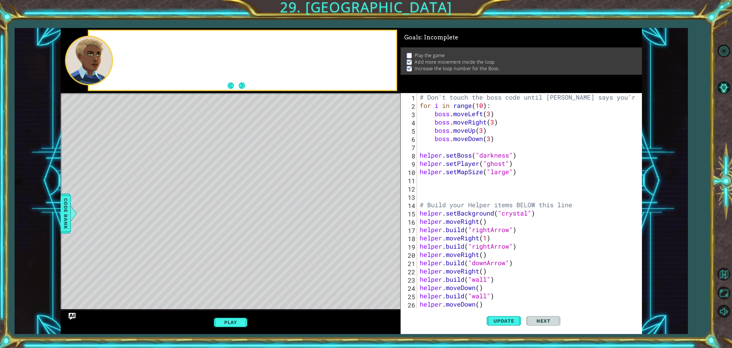
click at [240, 85] on button "Next" at bounding box center [242, 86] width 6 height 6
click at [239, 87] on div at bounding box center [231, 60] width 340 height 65
click at [240, 85] on div at bounding box center [231, 60] width 340 height 65
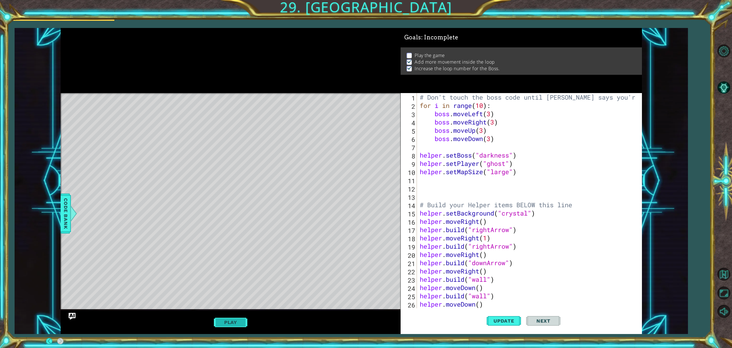
click at [240, 321] on button "Play" at bounding box center [230, 322] width 33 height 11
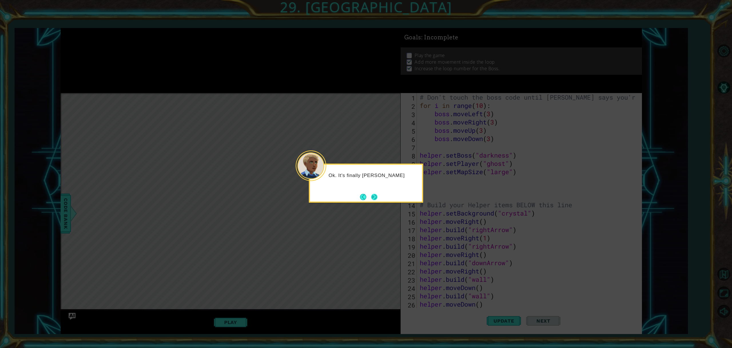
click at [372, 195] on button "Next" at bounding box center [374, 197] width 11 height 11
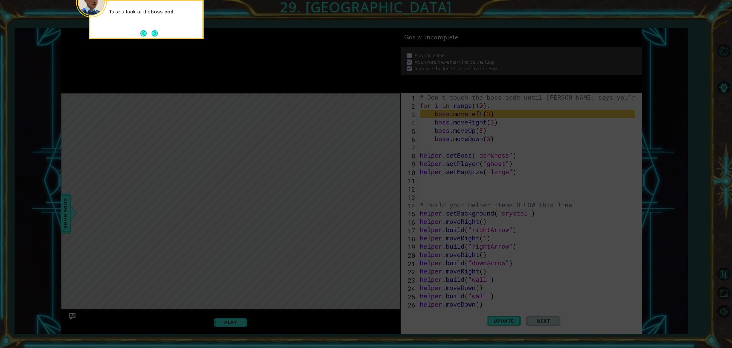
click at [155, 27] on div "Take a look at the boss cod" at bounding box center [146, 19] width 114 height 39
click at [154, 34] on button "Next" at bounding box center [154, 33] width 10 height 10
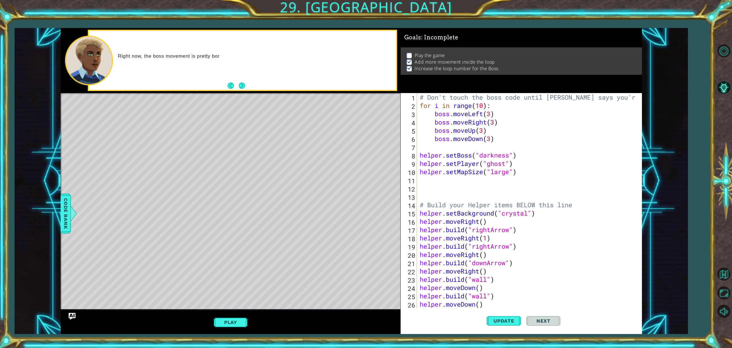
drag, startPoint x: 241, startPoint y: 83, endPoint x: 228, endPoint y: 209, distance: 126.1
click at [241, 85] on button "Next" at bounding box center [242, 85] width 11 height 11
click at [236, 324] on button "Play" at bounding box center [230, 322] width 33 height 11
